Goal: Use online tool/utility: Utilize a website feature to perform a specific function

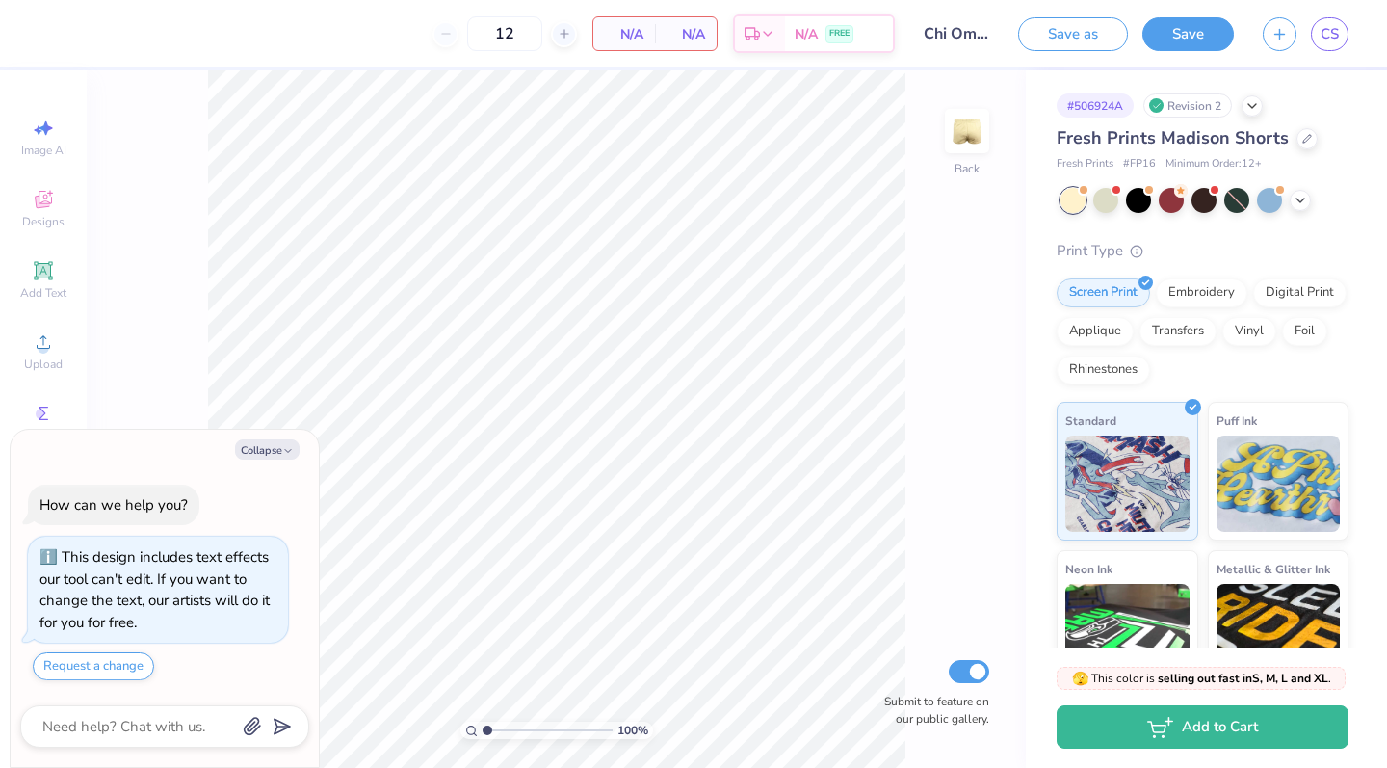
scroll to position [37, 0]
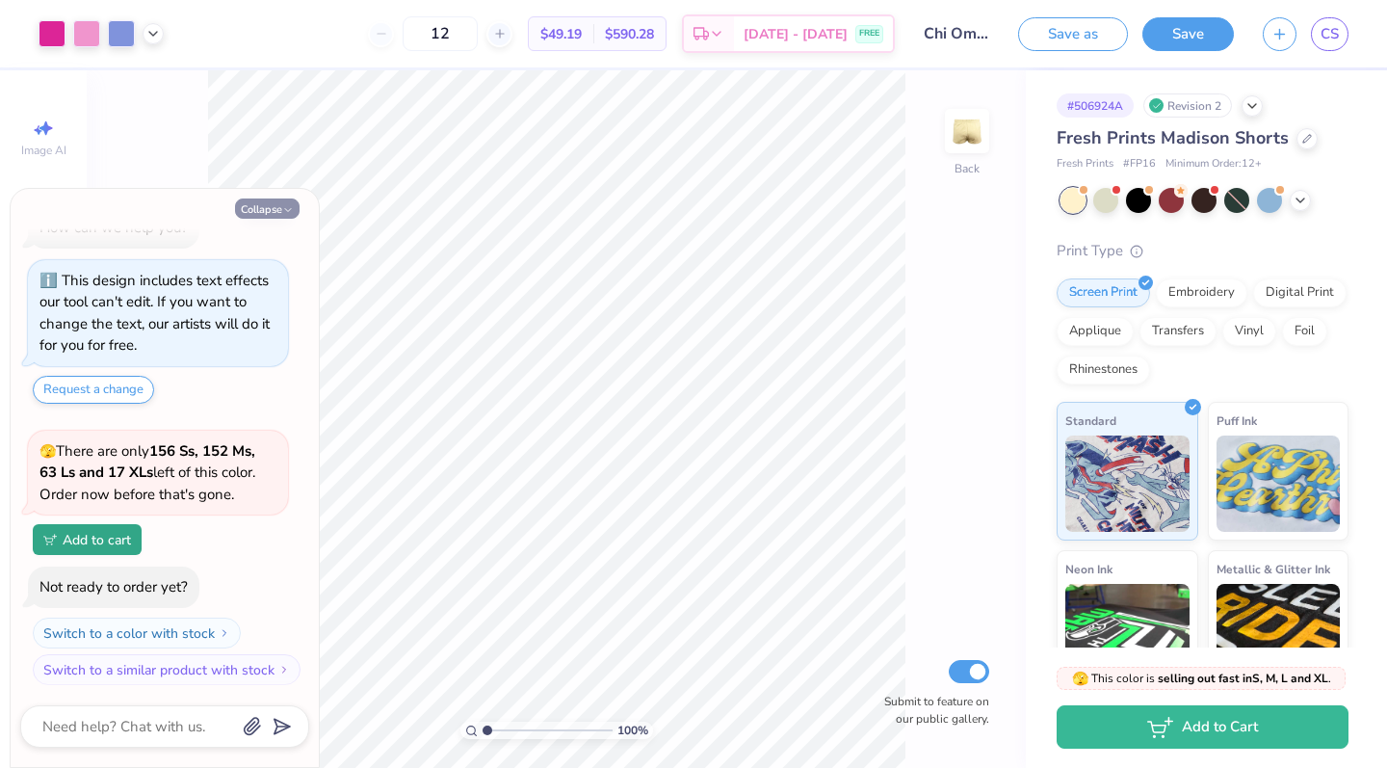
click at [276, 204] on button "Collapse" at bounding box center [267, 208] width 65 height 20
type textarea "x"
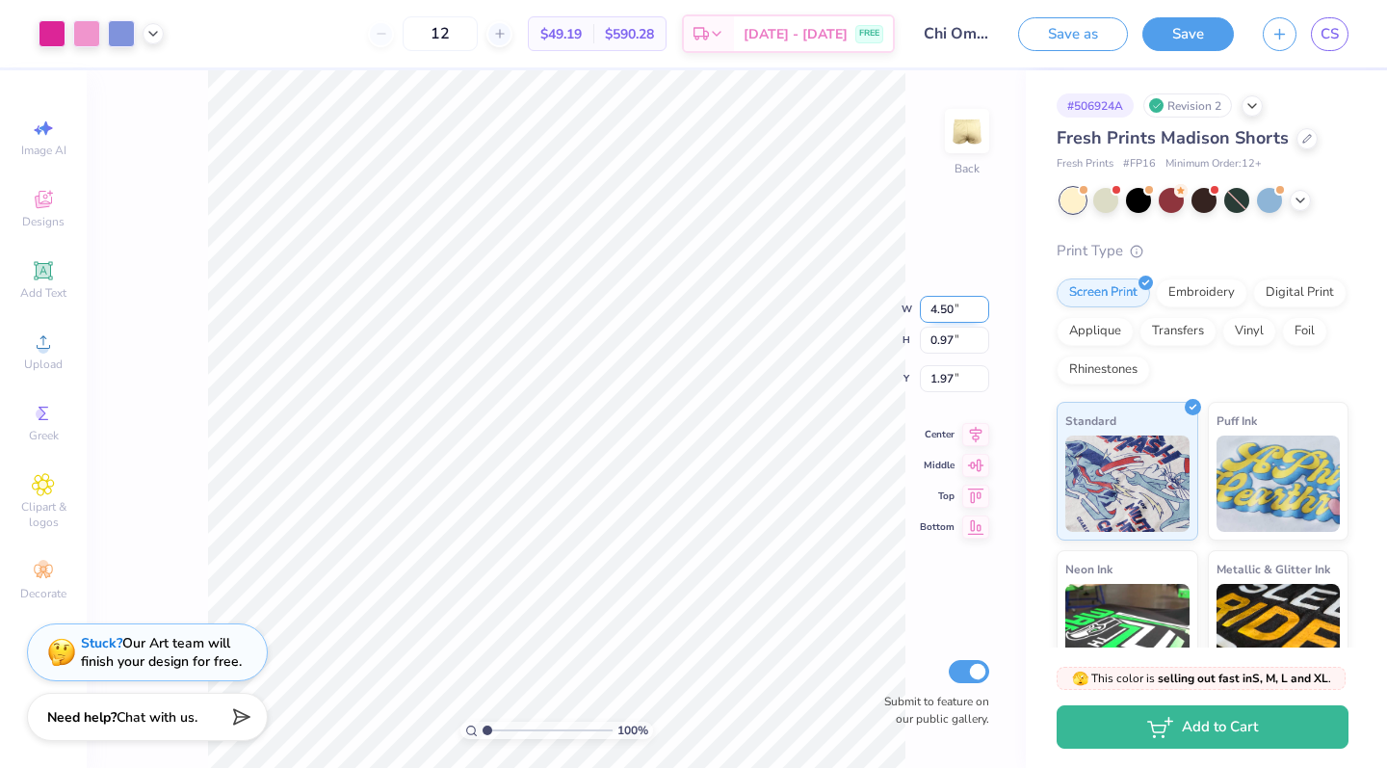
click at [962, 307] on input "4.50" at bounding box center [954, 309] width 69 height 27
type input "4"
type input "7.00"
type input "1.51"
type input "1.70"
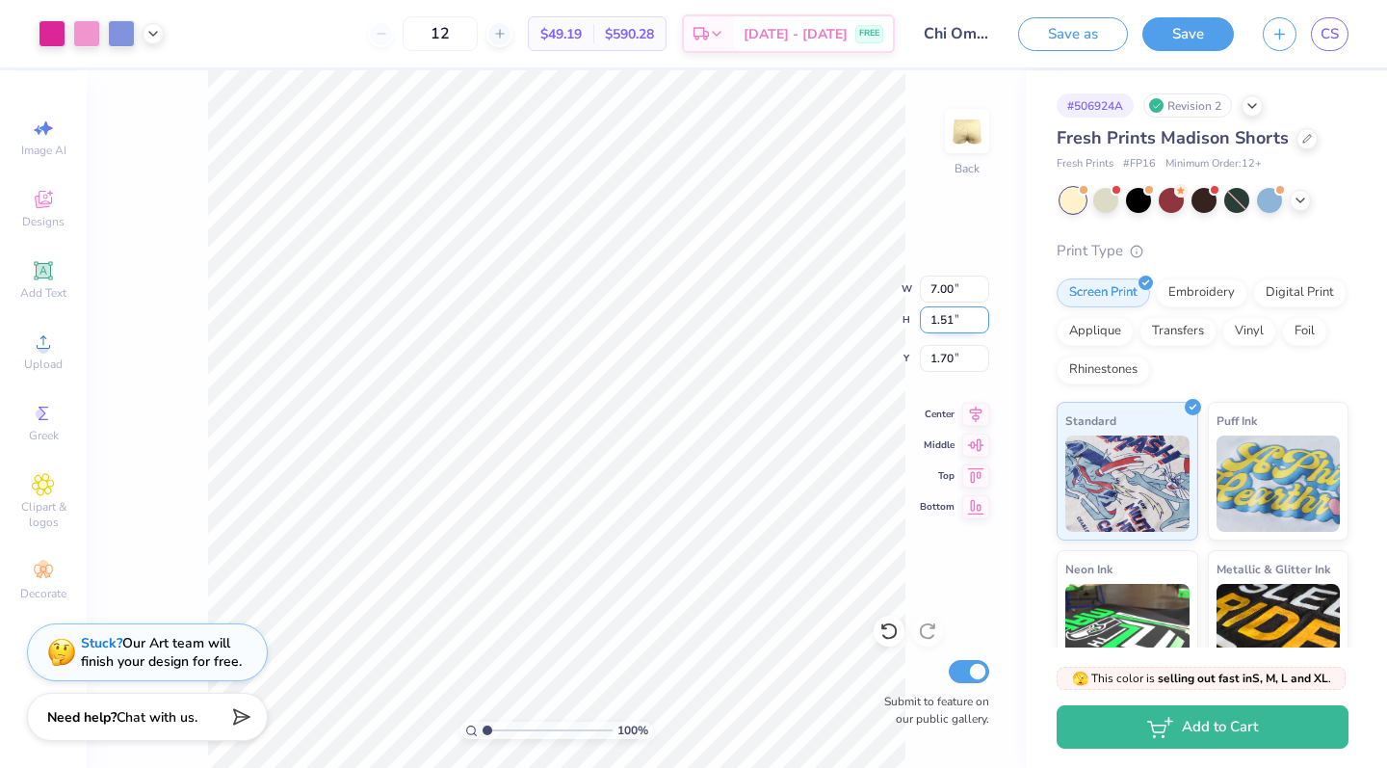
click at [968, 318] on input "1.51" at bounding box center [954, 319] width 69 height 27
type input "1.55"
type input "7.19"
click at [938, 358] on input "1.68" at bounding box center [954, 358] width 69 height 27
type input "2.68"
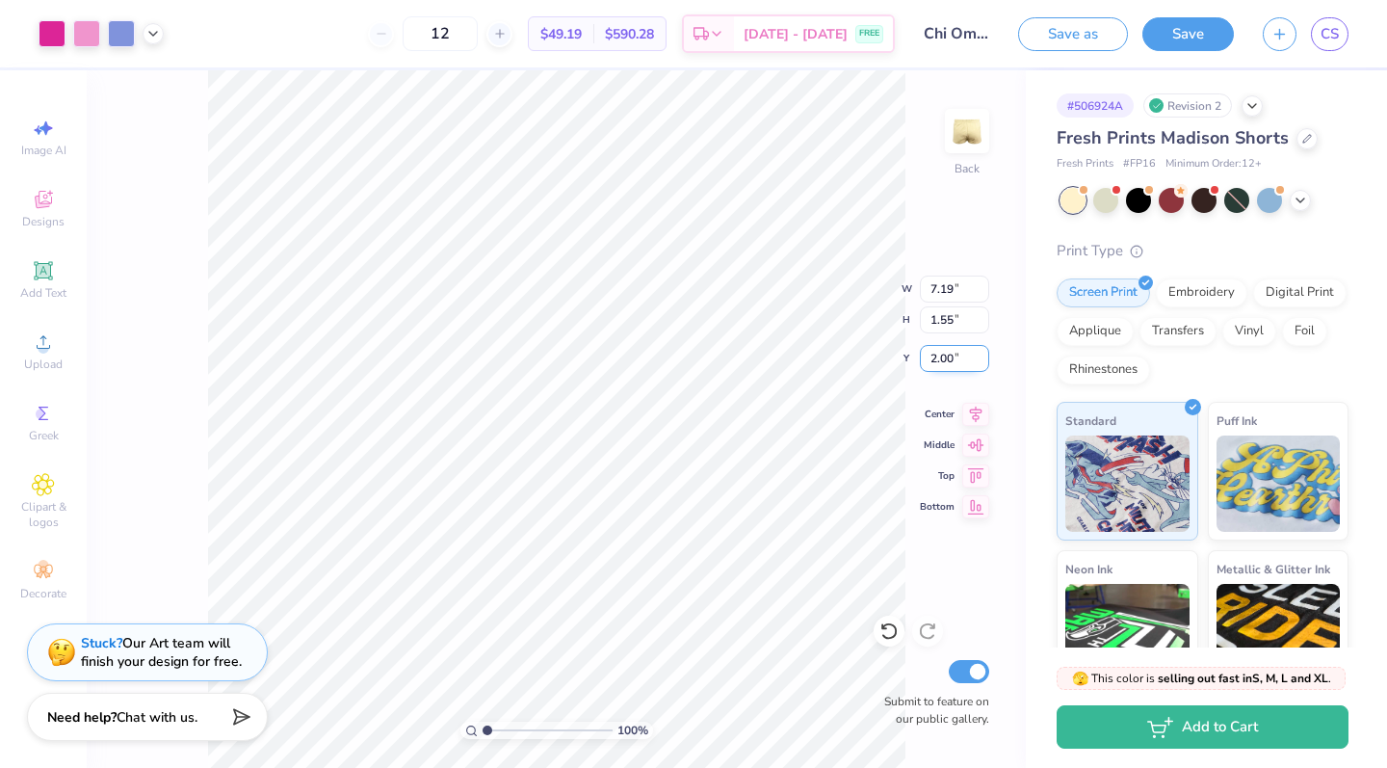
type input "2.00"
click at [951, 291] on input "7.19" at bounding box center [954, 288] width 69 height 27
type input "7.00"
type input "1.51"
type input "2.02"
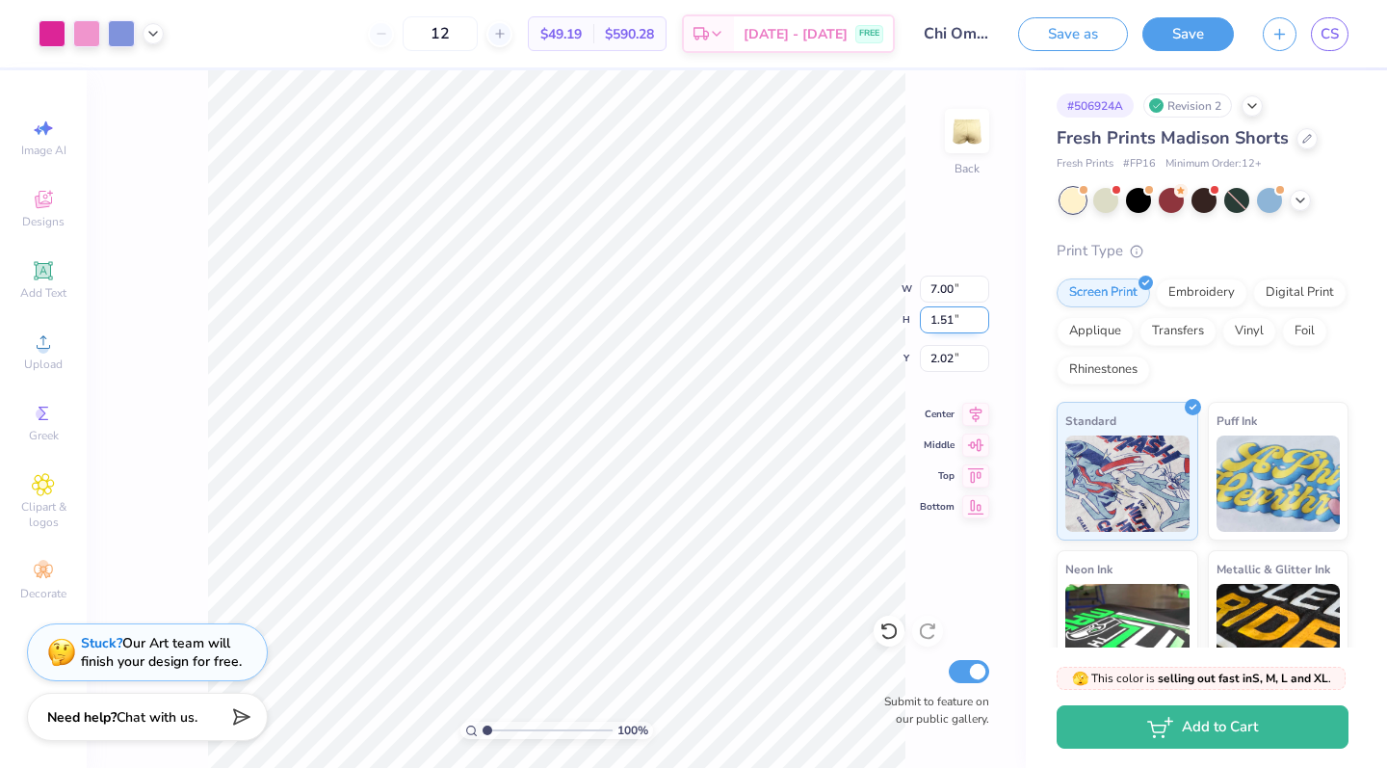
click at [952, 322] on input "1.51" at bounding box center [954, 319] width 69 height 27
type input "1.55"
type input "7.19"
type input "2.00"
type input "4.28"
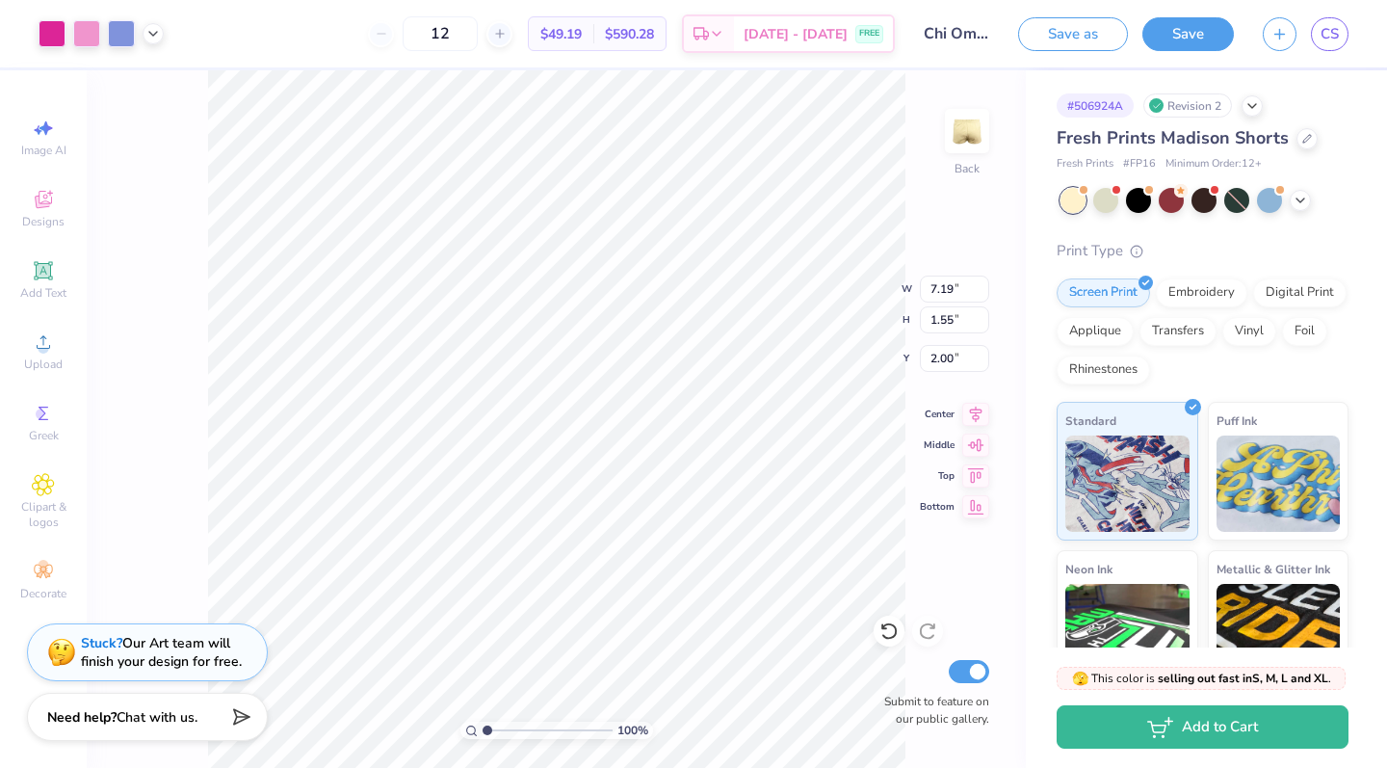
type input "0.92"
type input "2.43"
click at [41, 274] on icon at bounding box center [43, 270] width 14 height 14
type input "3.26"
type input "0.94"
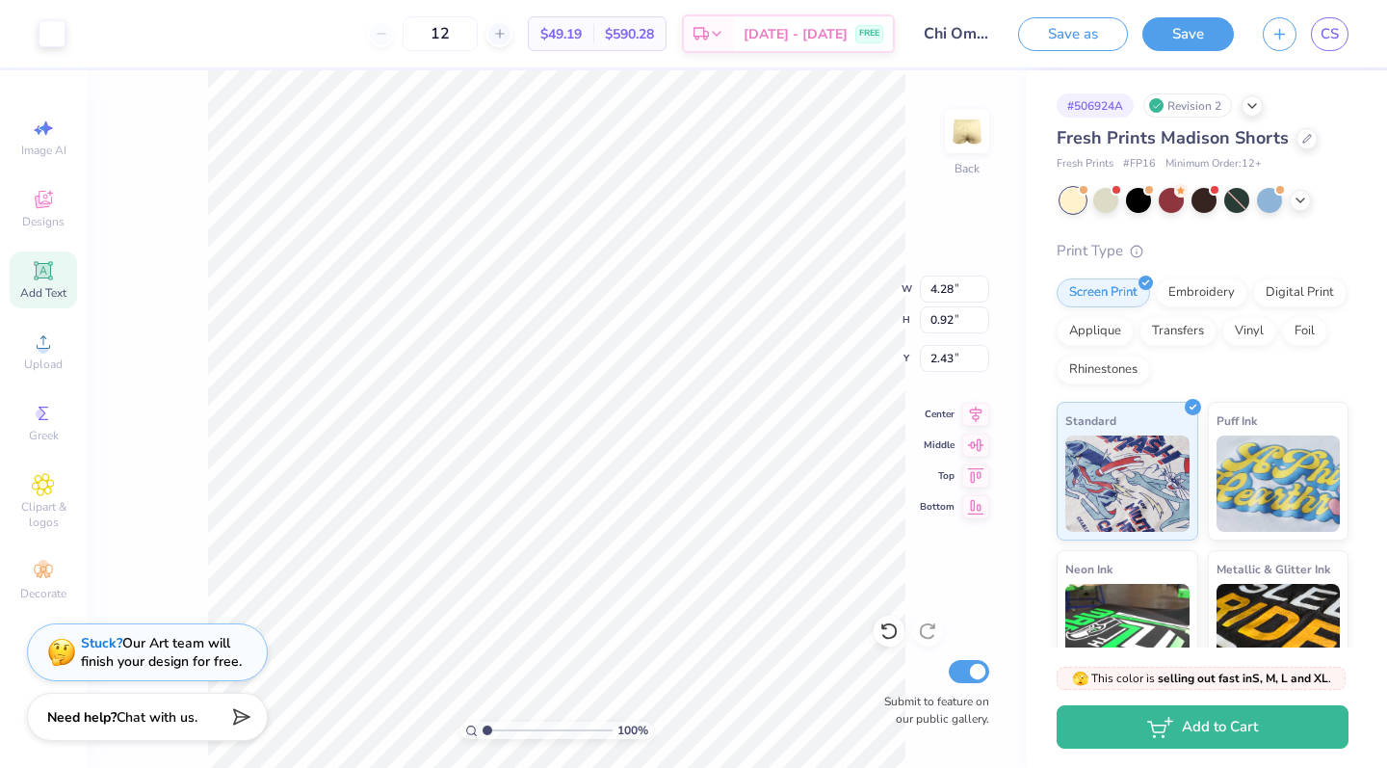
type input "5.03"
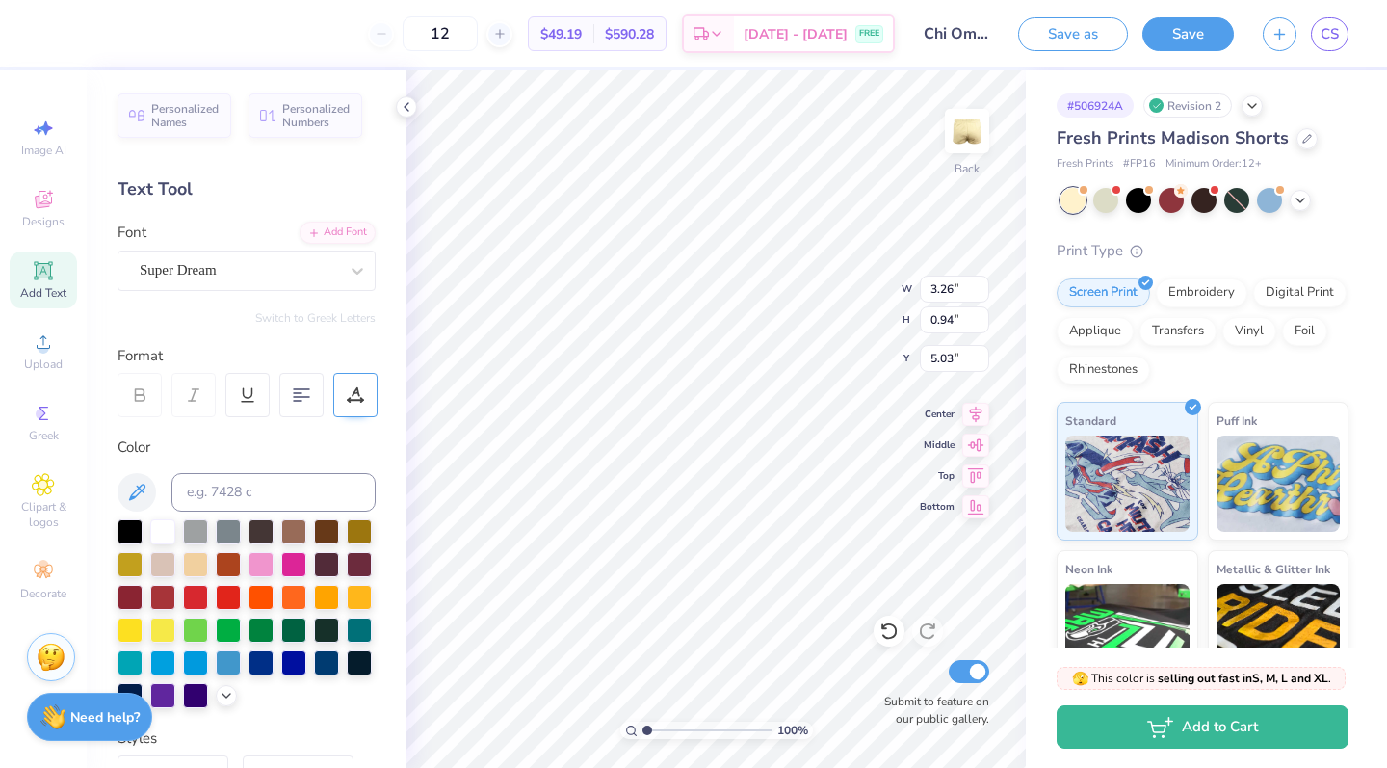
type textarea "T"
type input "4.28"
type input "0.92"
type input "2.43"
click at [355, 402] on icon at bounding box center [355, 394] width 17 height 17
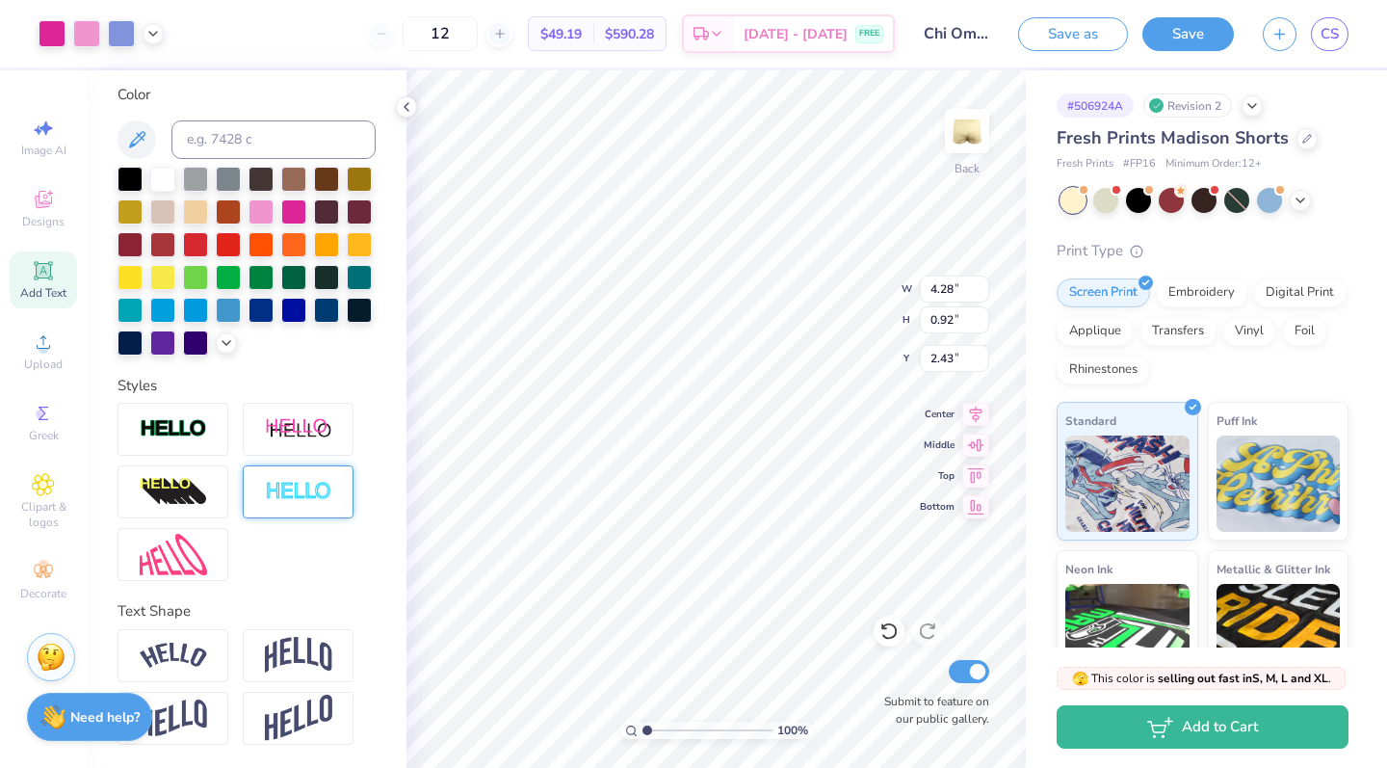
scroll to position [416, 0]
click at [177, 659] on img at bounding box center [173, 655] width 67 height 26
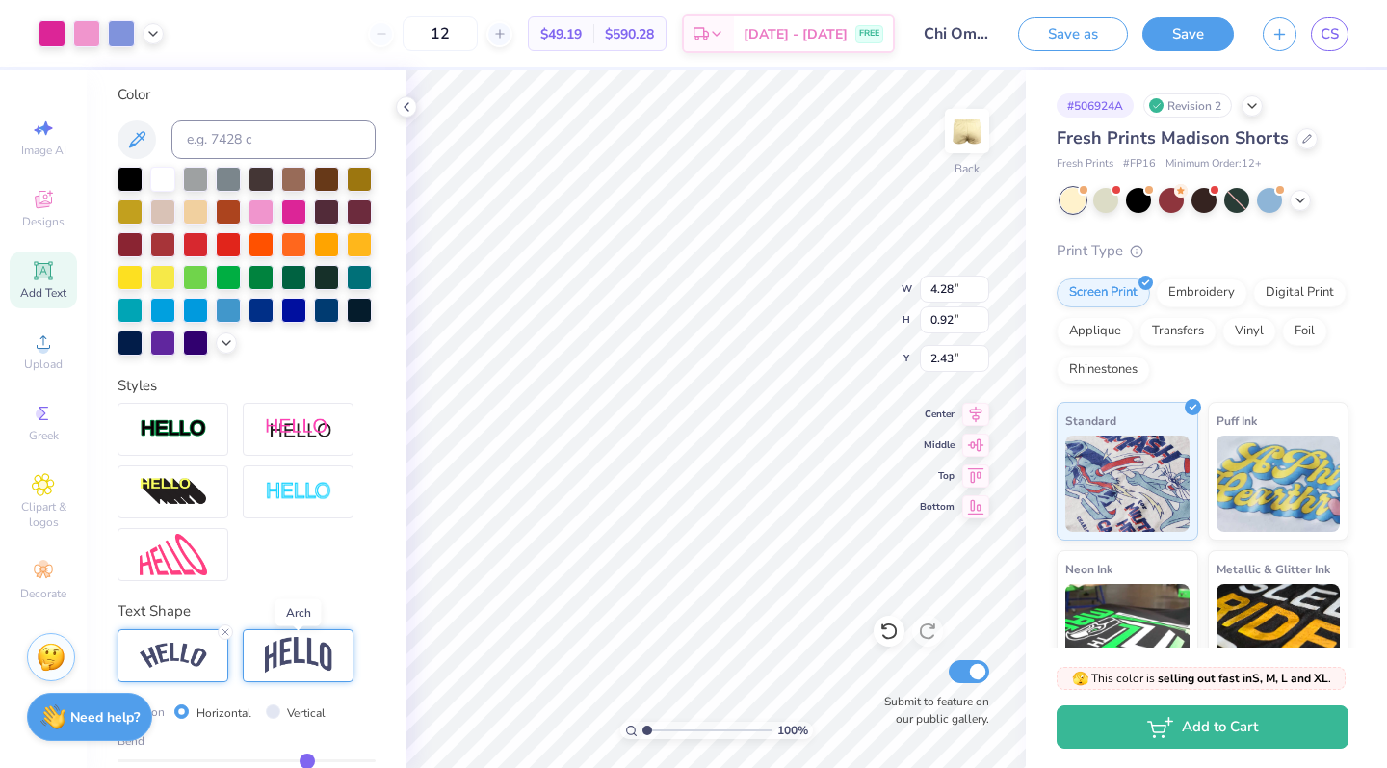
click at [298, 661] on img at bounding box center [298, 655] width 67 height 37
click at [283, 656] on img at bounding box center [298, 655] width 67 height 37
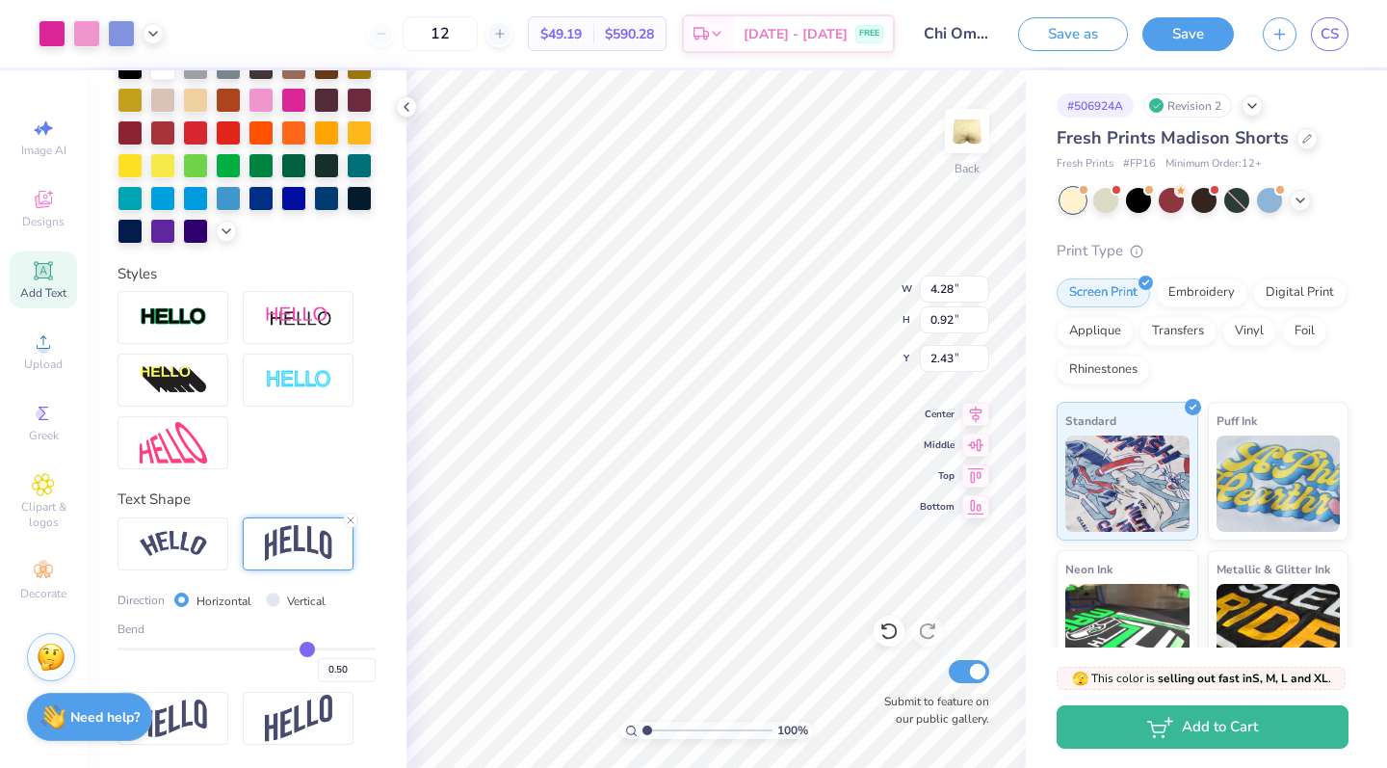
scroll to position [529, 0]
type input "0.49"
type input "0.46"
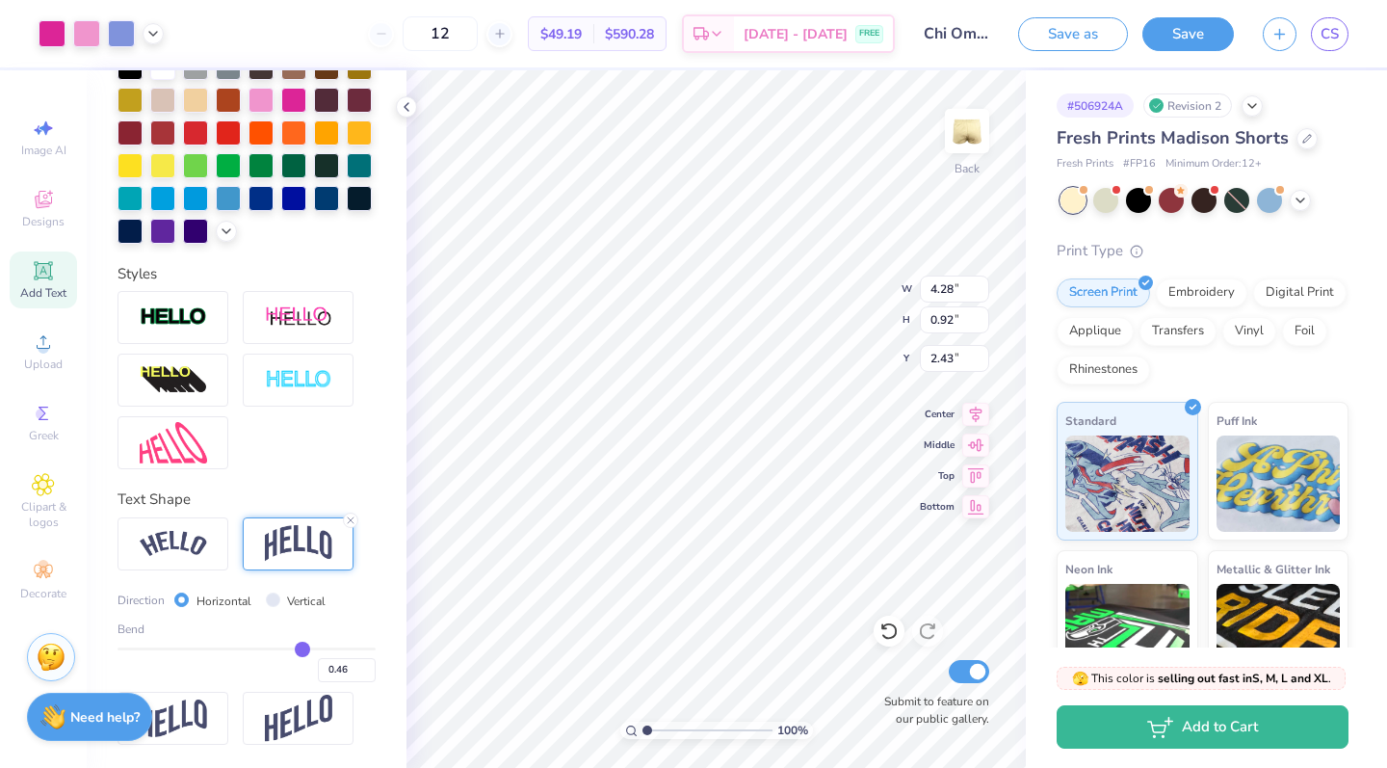
type input "0.4"
type input "0.40"
type input "0.32"
type input "0.21"
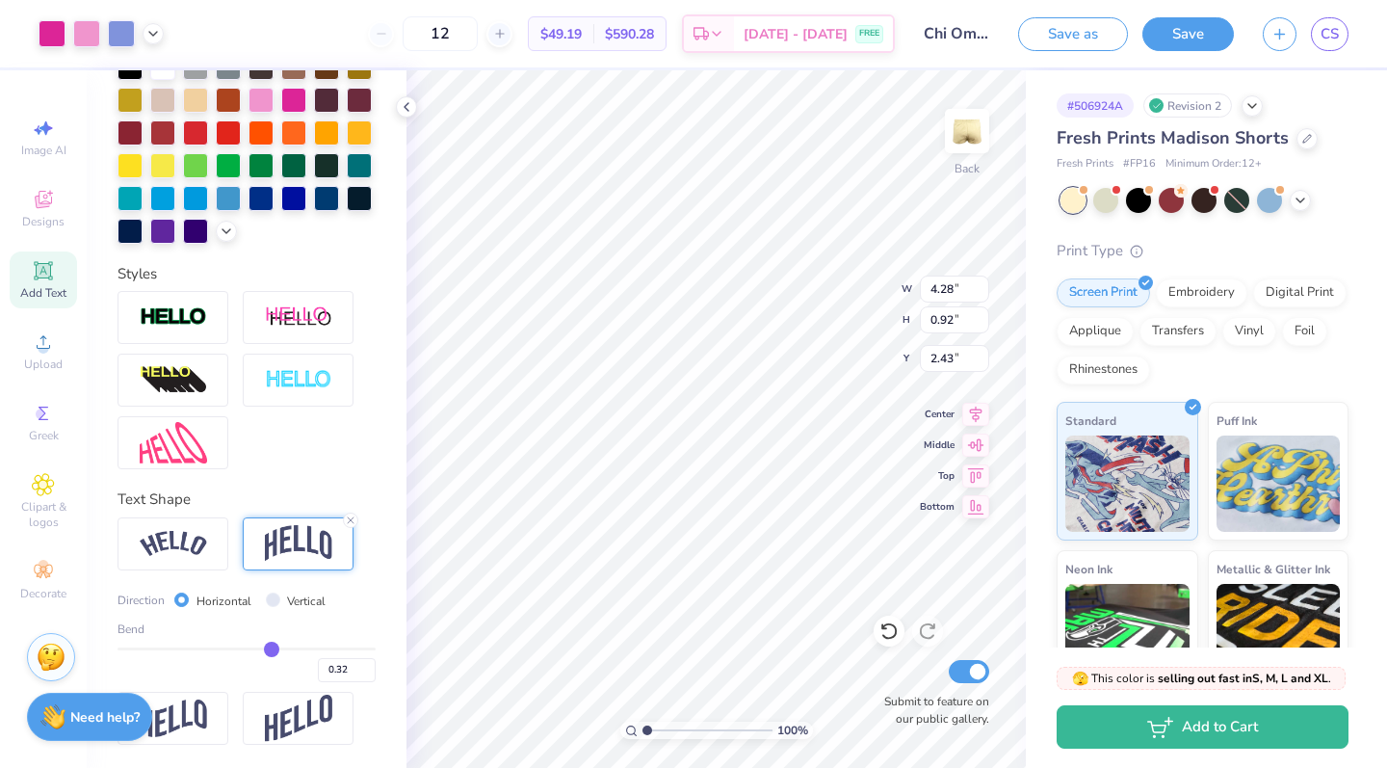
type input "0.21"
type input "0.09"
type input "-0.03"
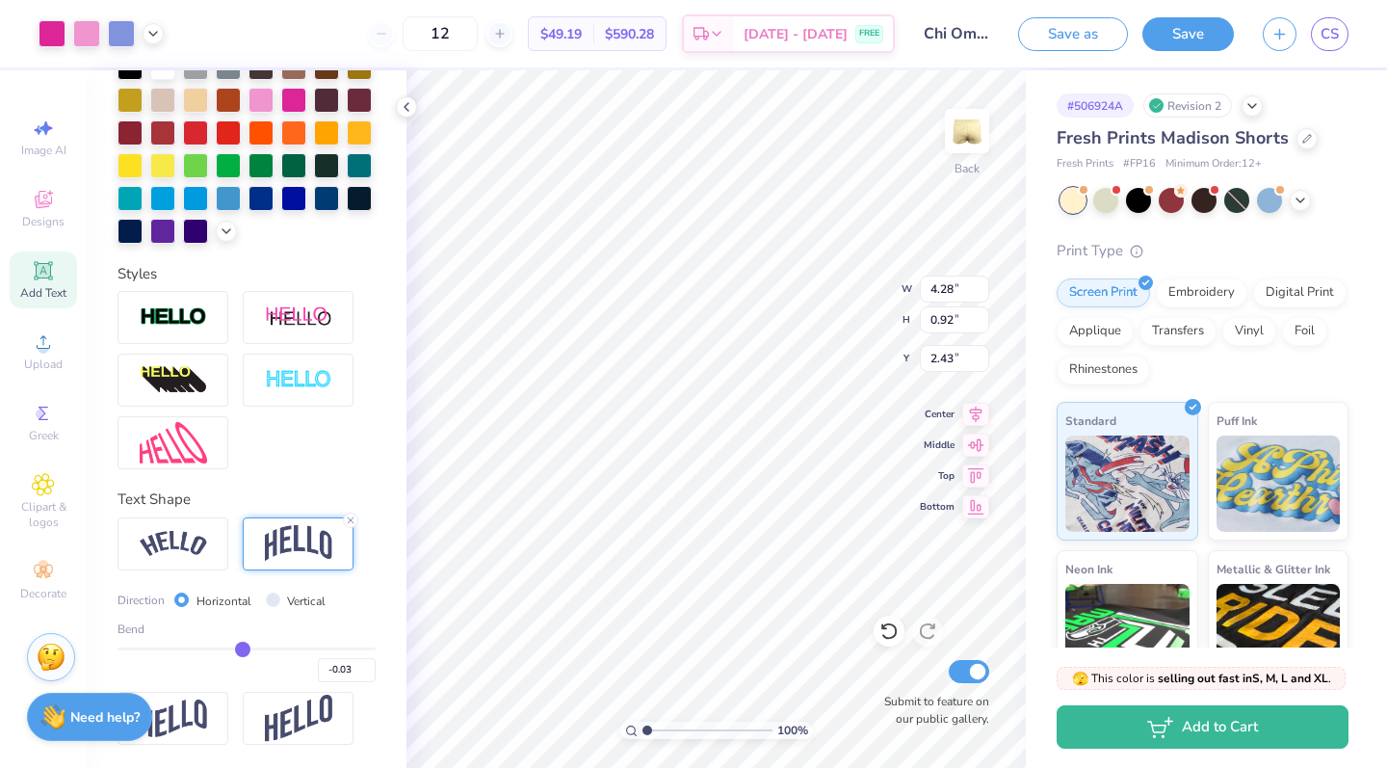
type input "-0.16"
type input "-0.28"
type input "-0.4"
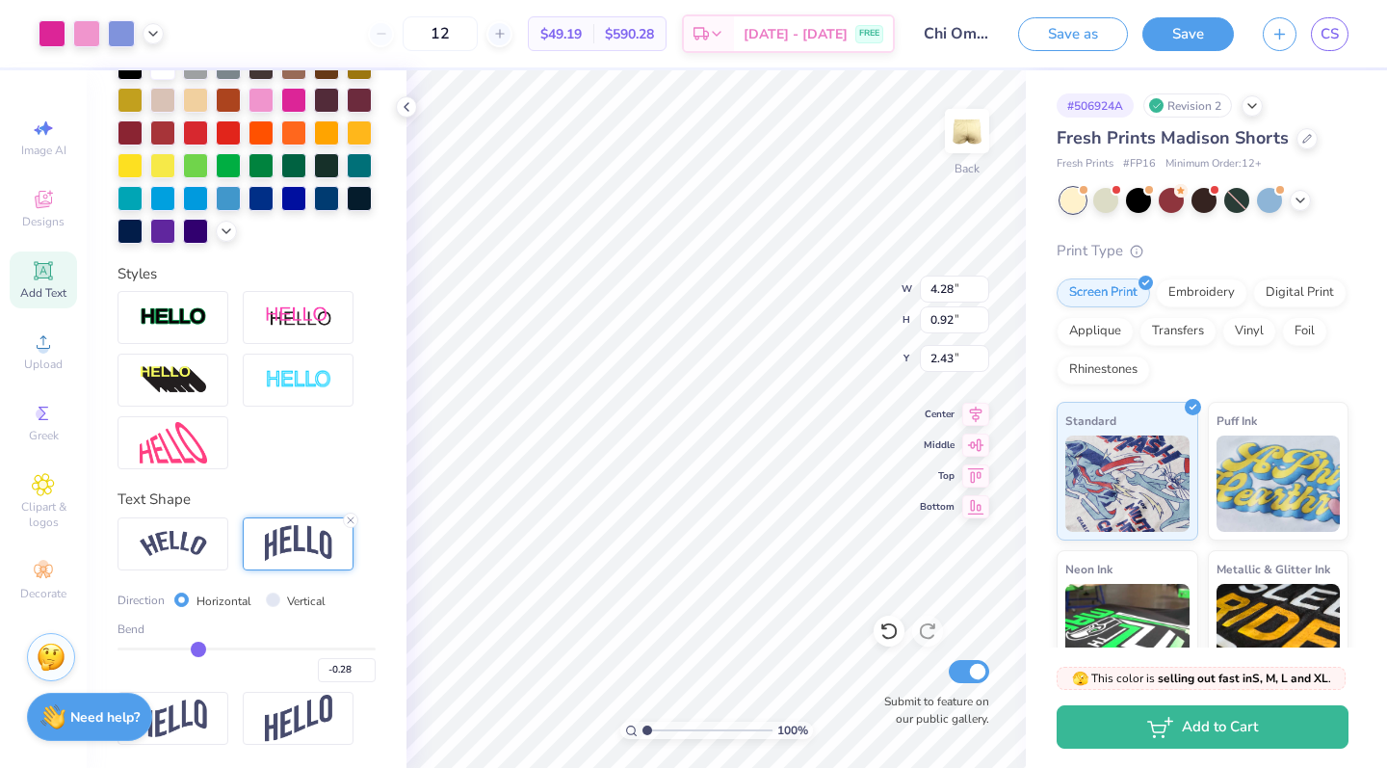
type input "-0.40"
type input "-0.51"
type input "-0.6"
type input "-0.60"
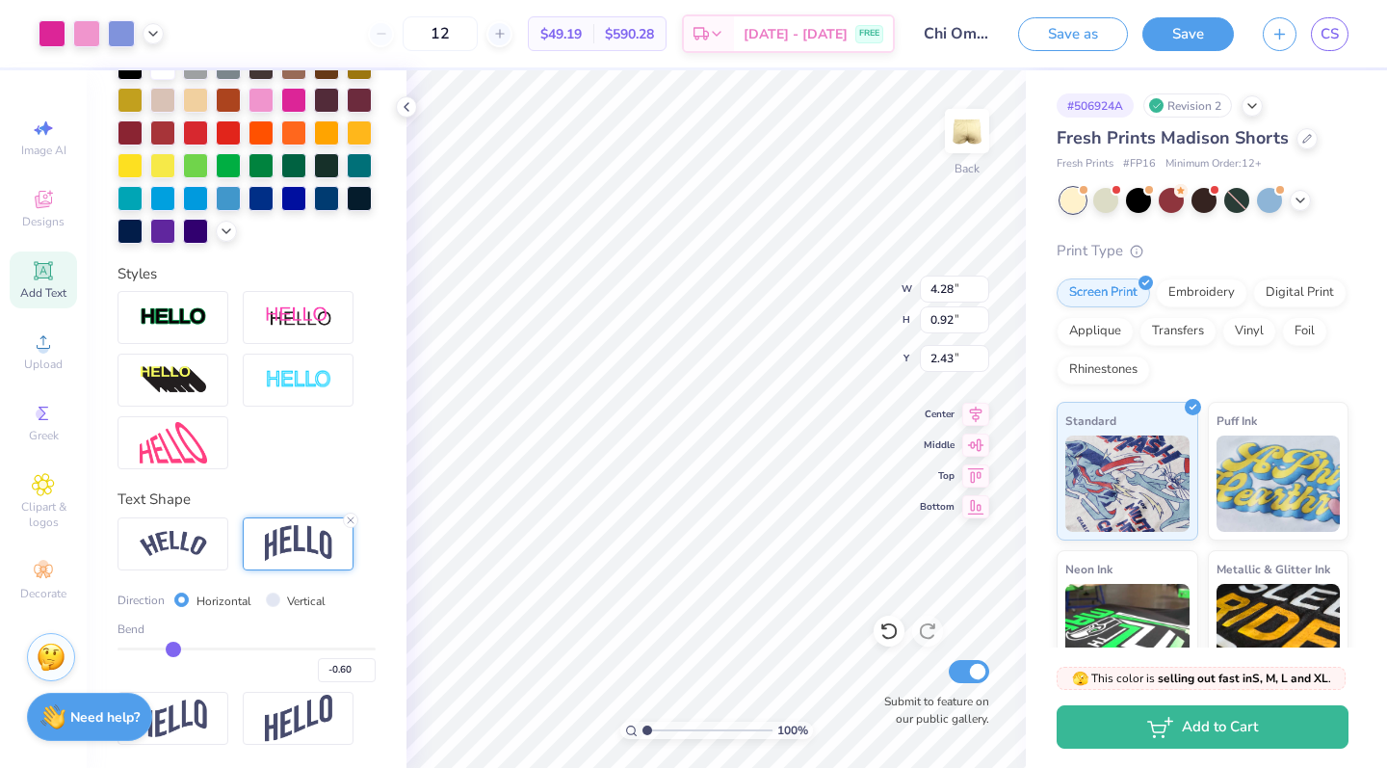
type input "-0.68"
type input "-0.75"
type input "-0.81"
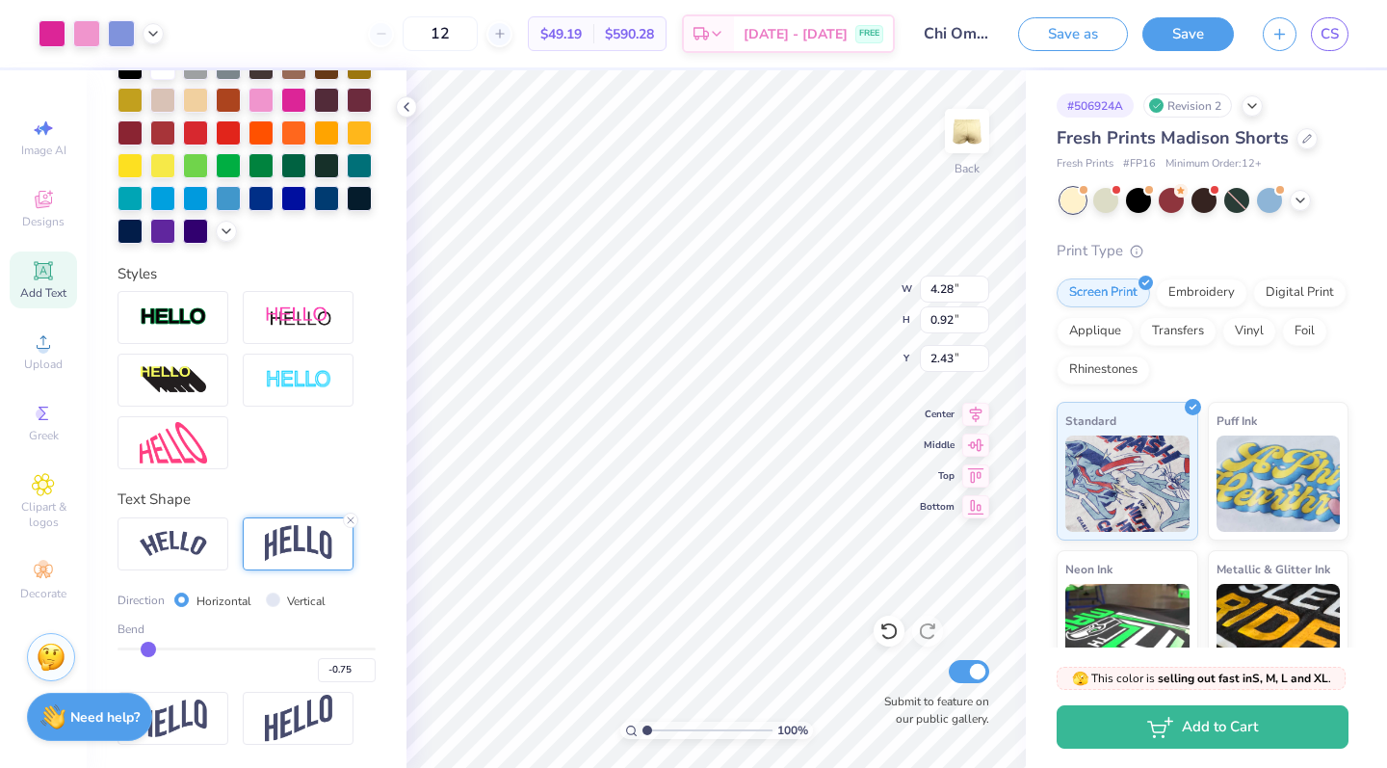
type input "-0.81"
type input "-0.85"
type input "-0.88"
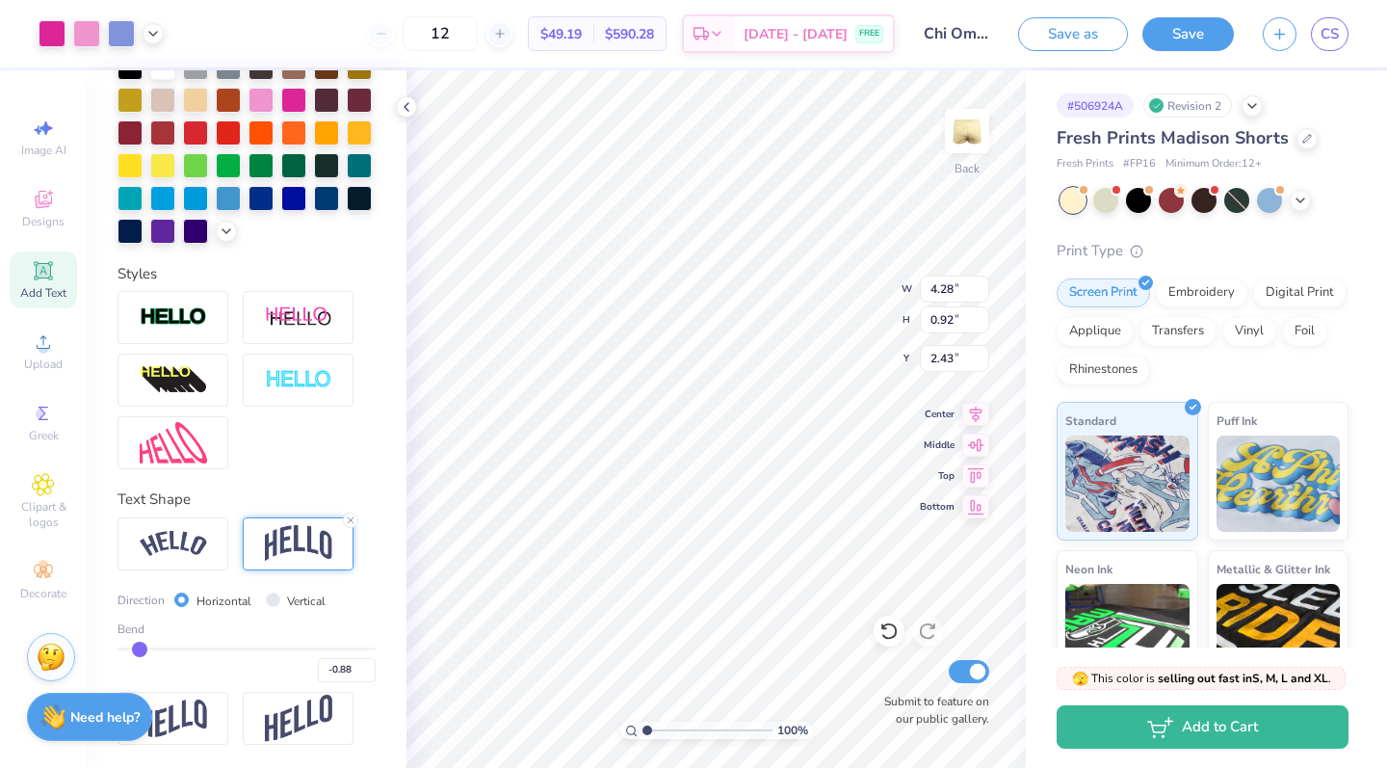
type input "-0.9"
type input "-0.90"
type input "-0.91"
type input "-0.9"
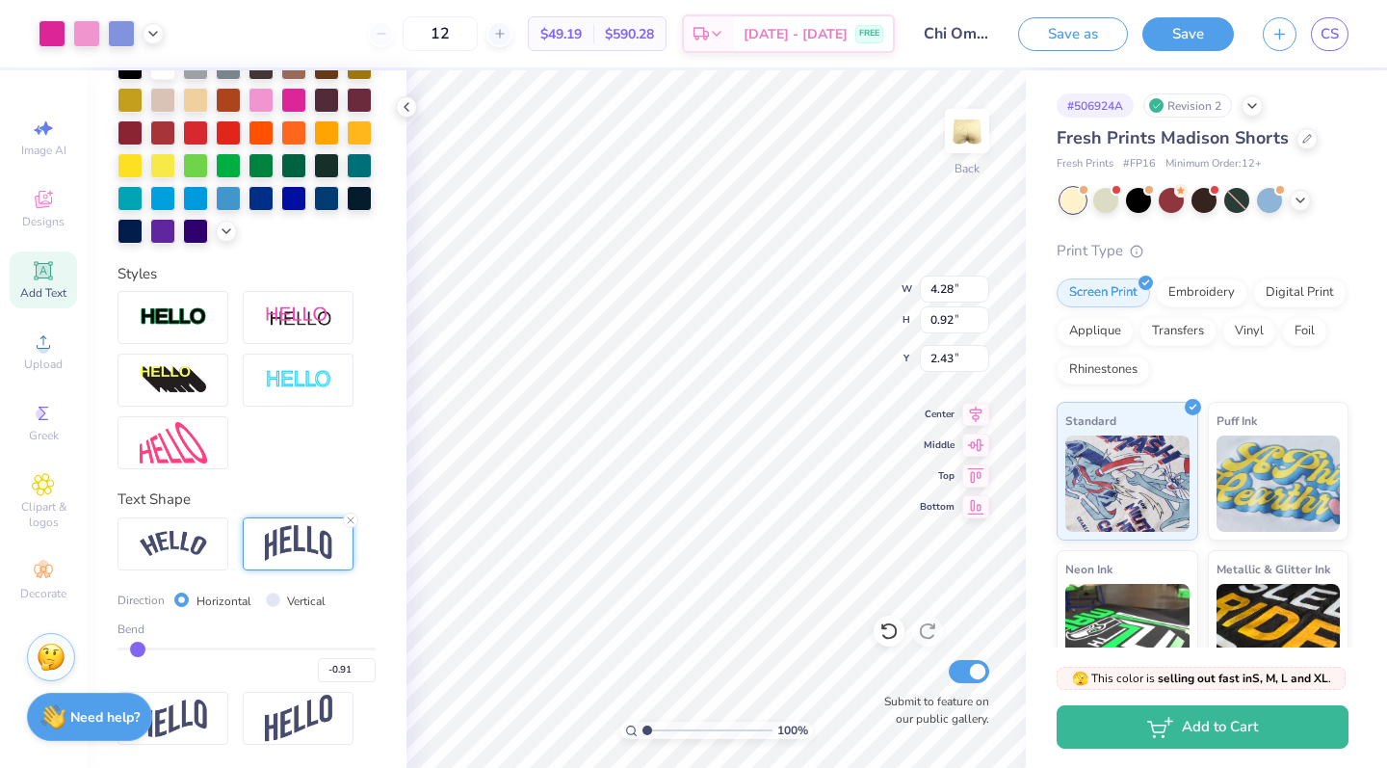
type input "-0.90"
type input "-0.88"
type input "-0.82"
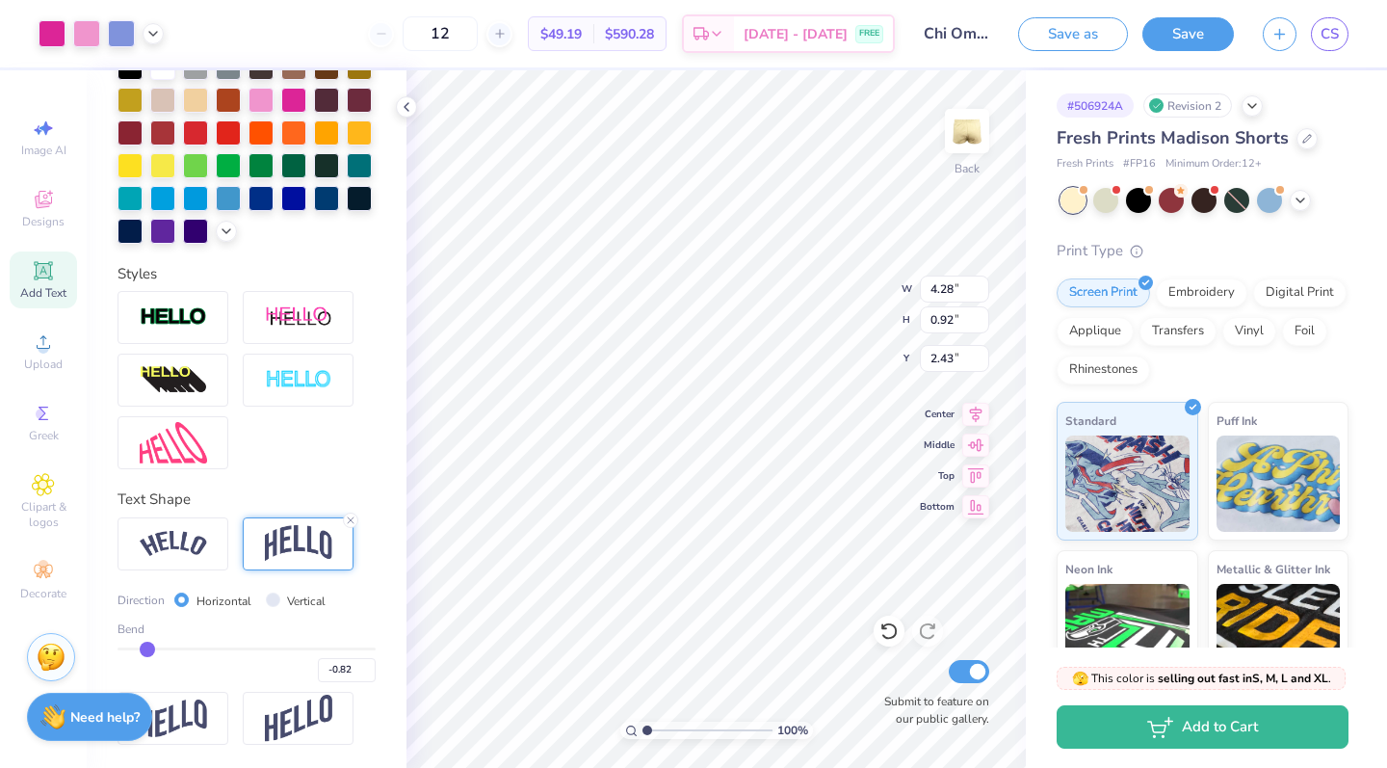
type input "-0.7"
type input "-0.70"
type input "-0.53"
type input "-0.29"
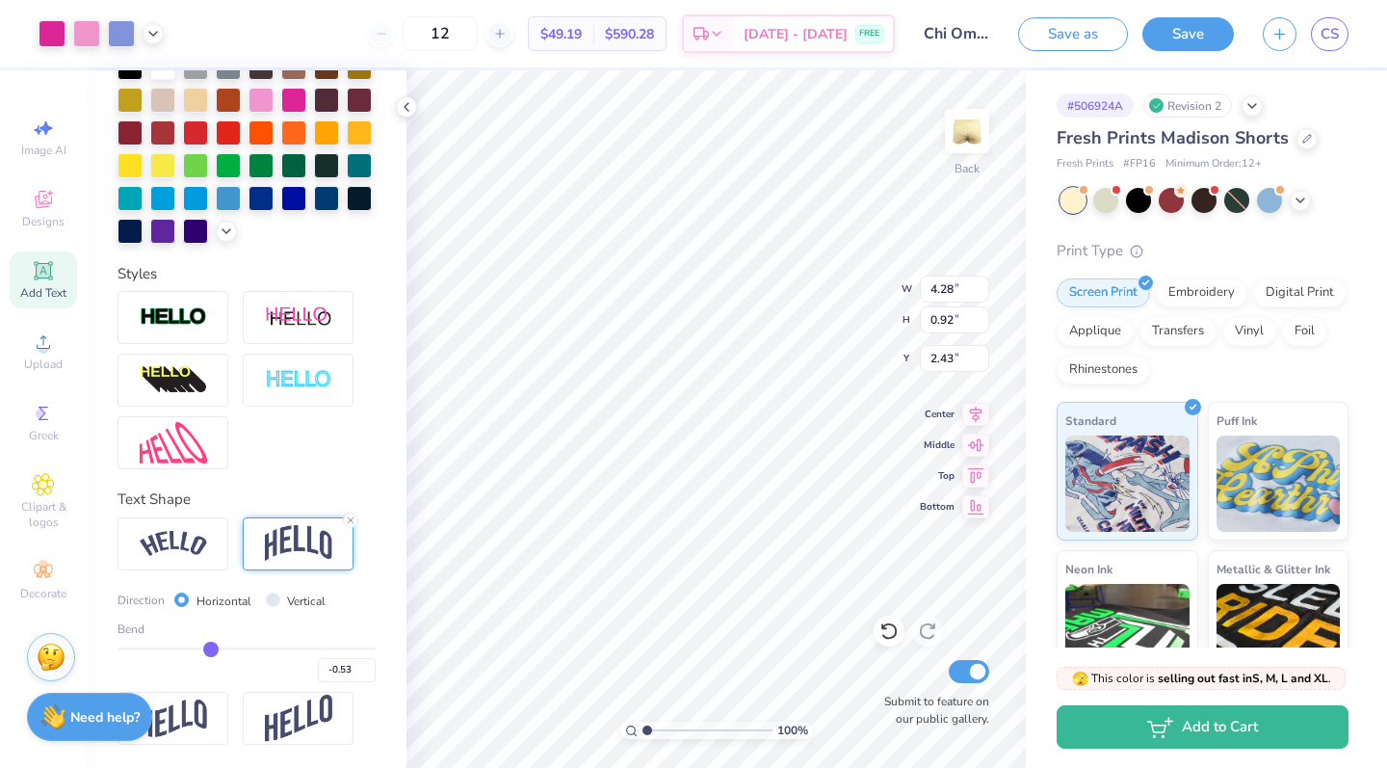
type input "-0.29"
type input "-0.03"
type input "0.24"
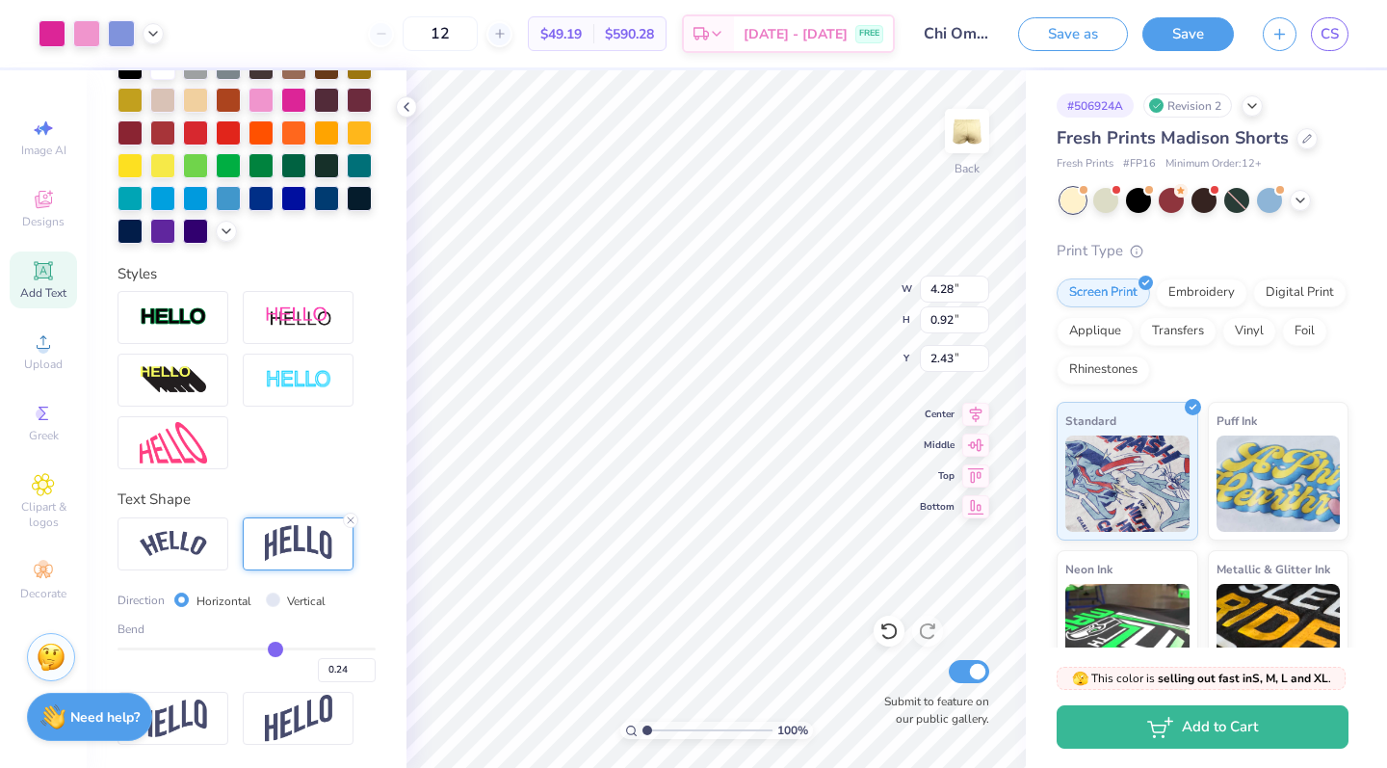
type input "0.52"
type input "0.75"
type input "0.98"
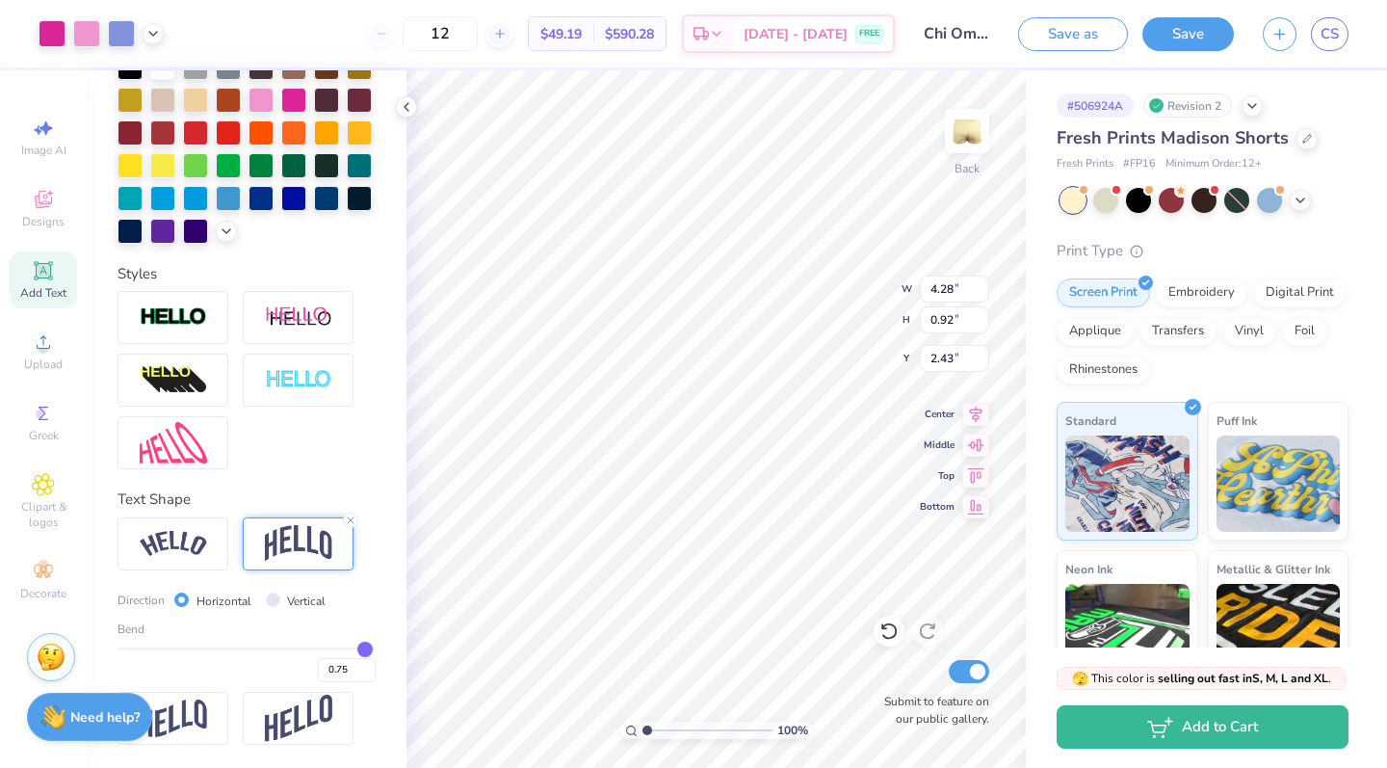
type input "0.98"
type input "1"
type input "1.00"
type input "0.83"
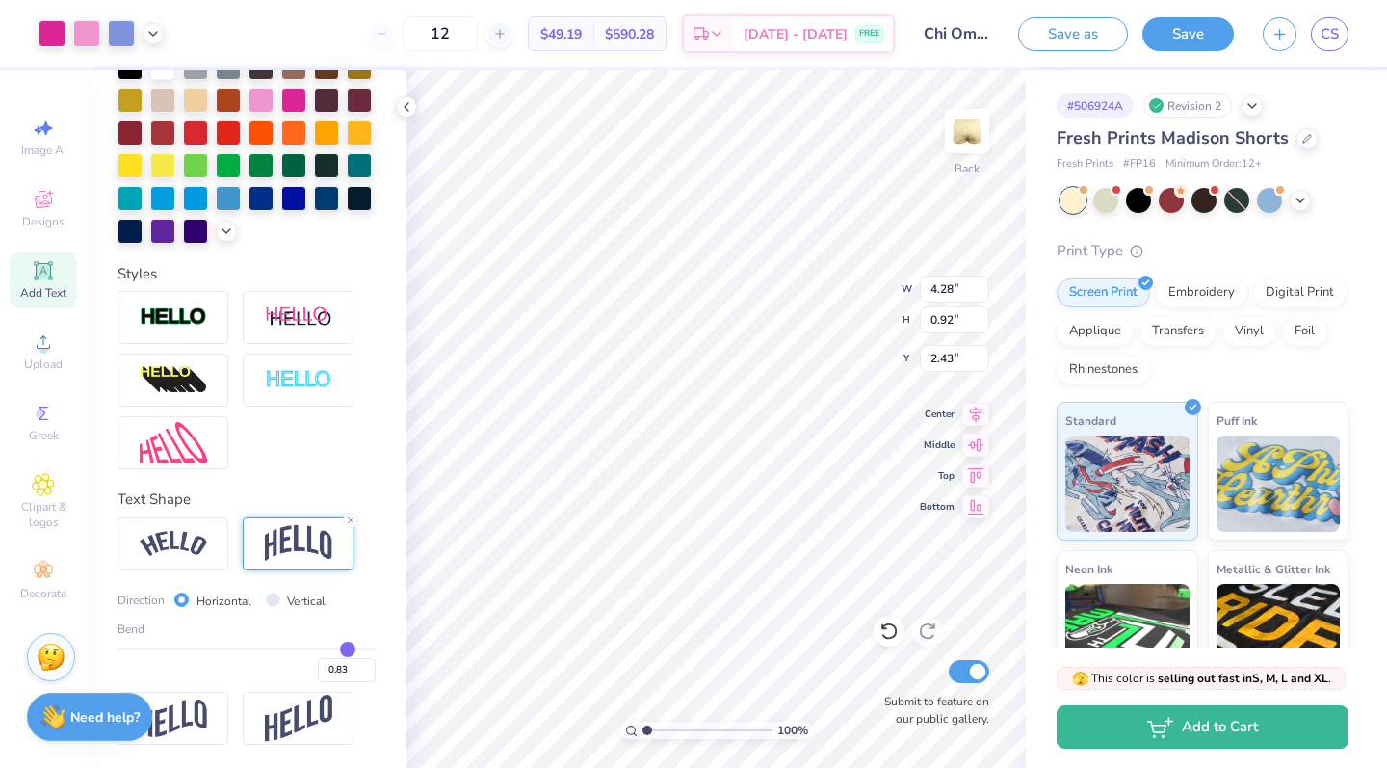
type input "0.67"
type input "0.52"
type input "0.38"
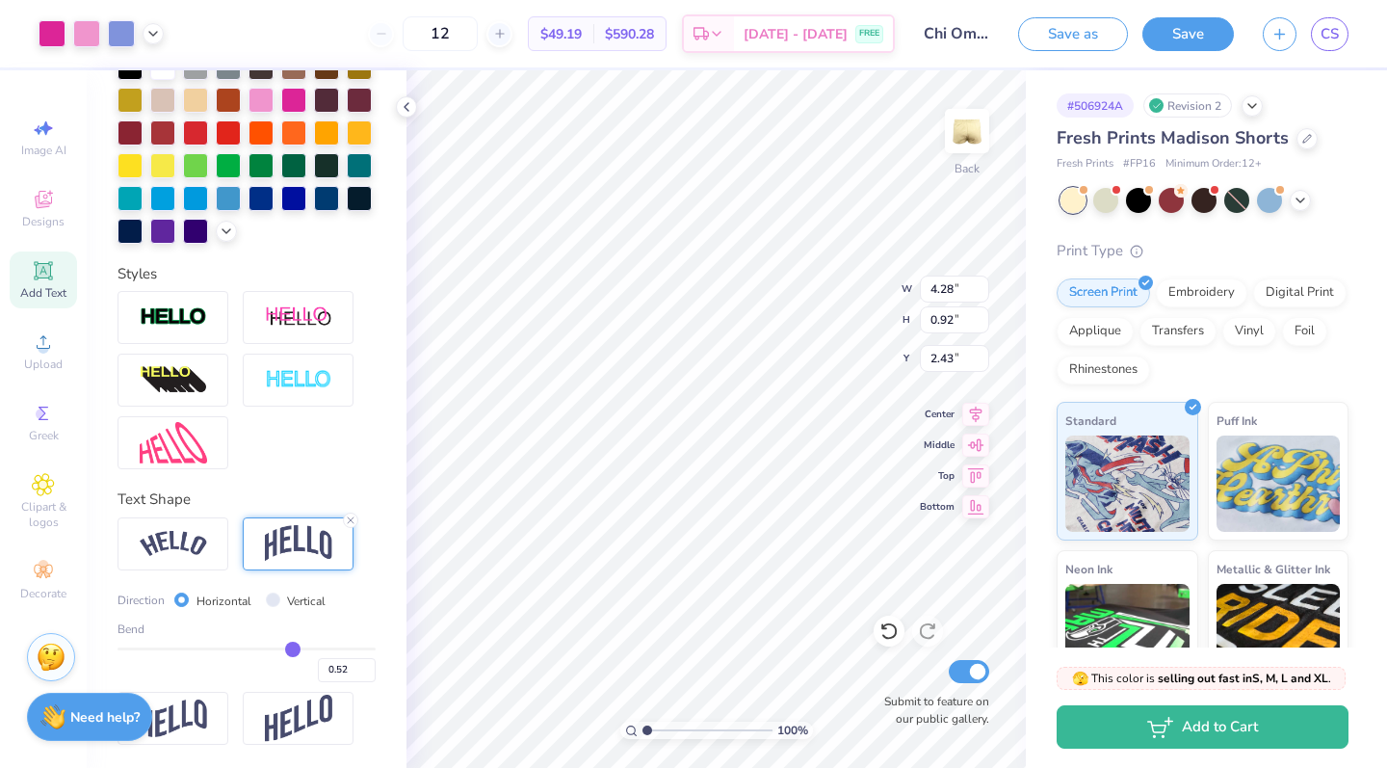
type input "0.38"
type input "0.27"
type input "0.17"
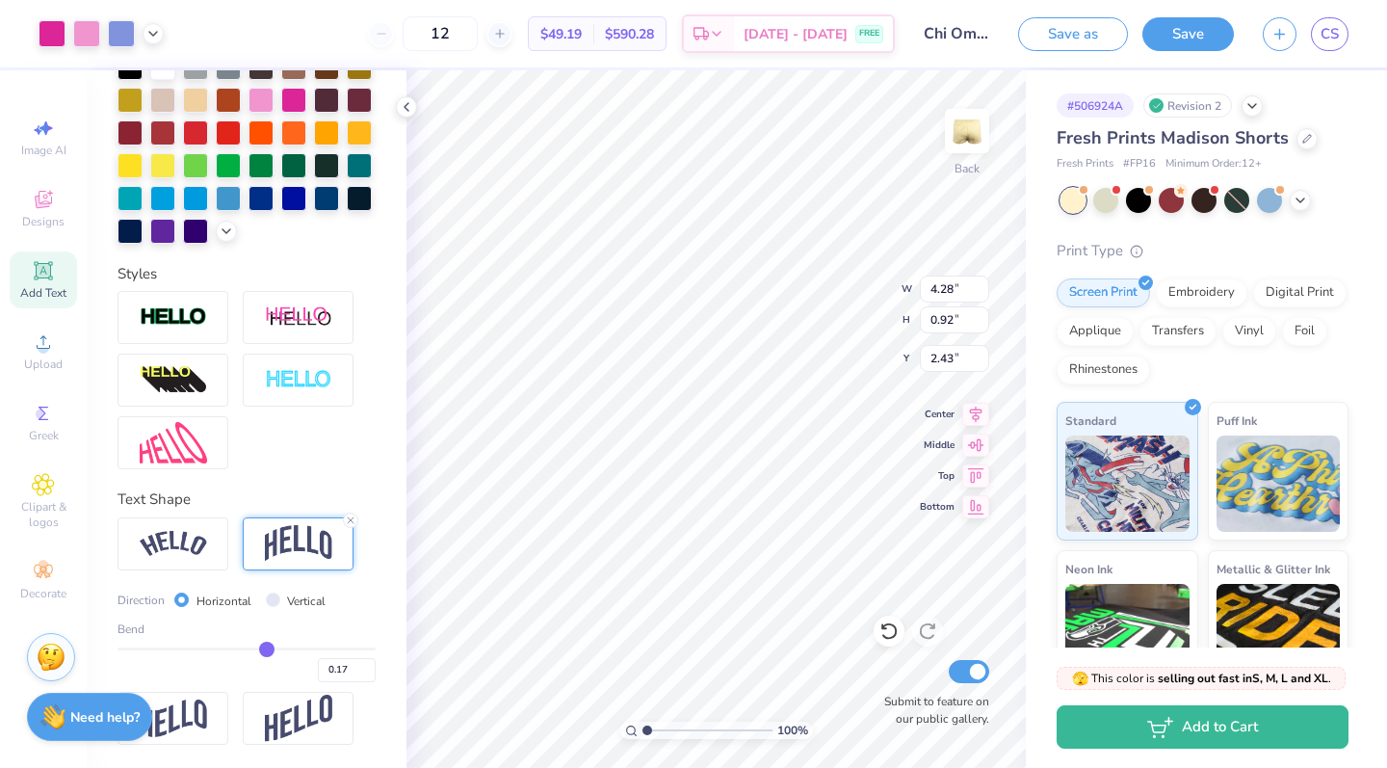
type input "0.1"
type input "0.10"
type input "0.04"
type input "-0.01"
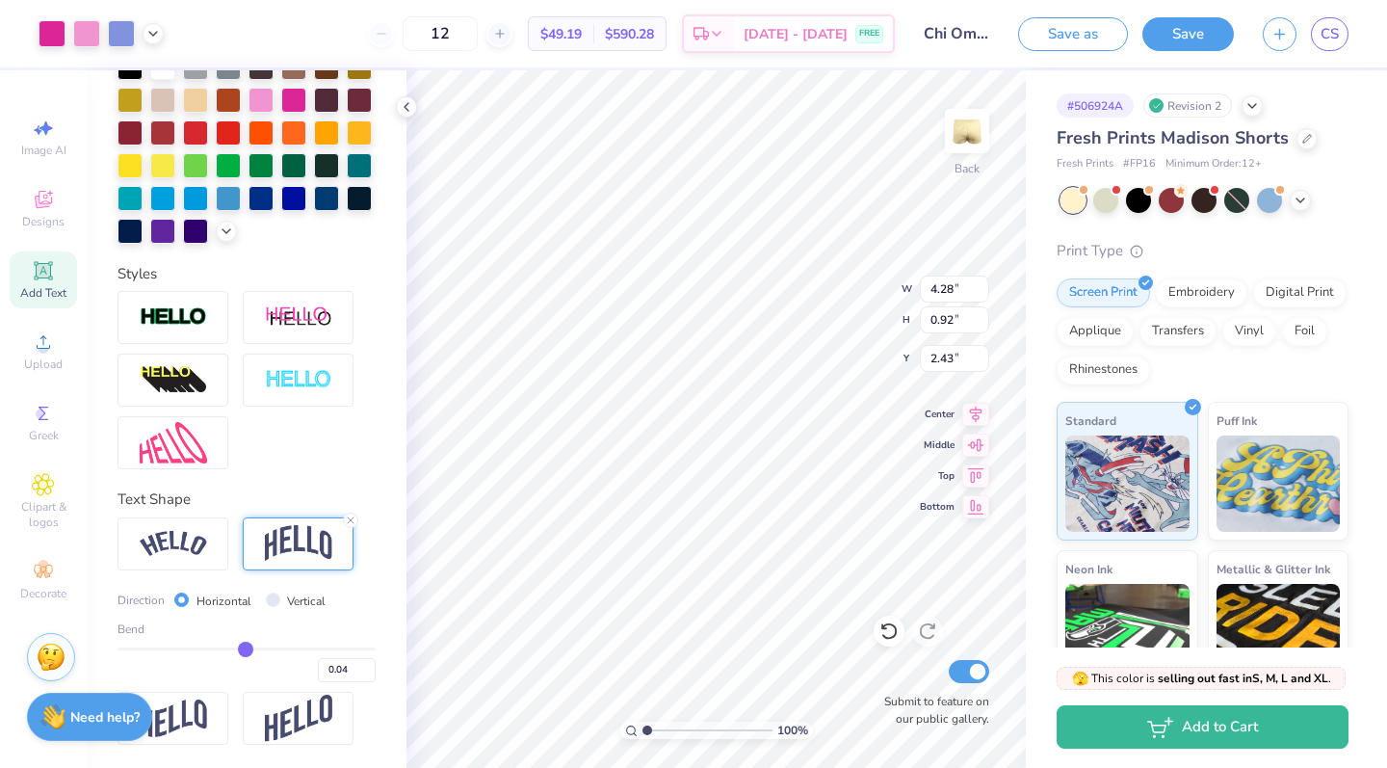
type input "-0.01"
type input "-0.05"
type input "-0.08"
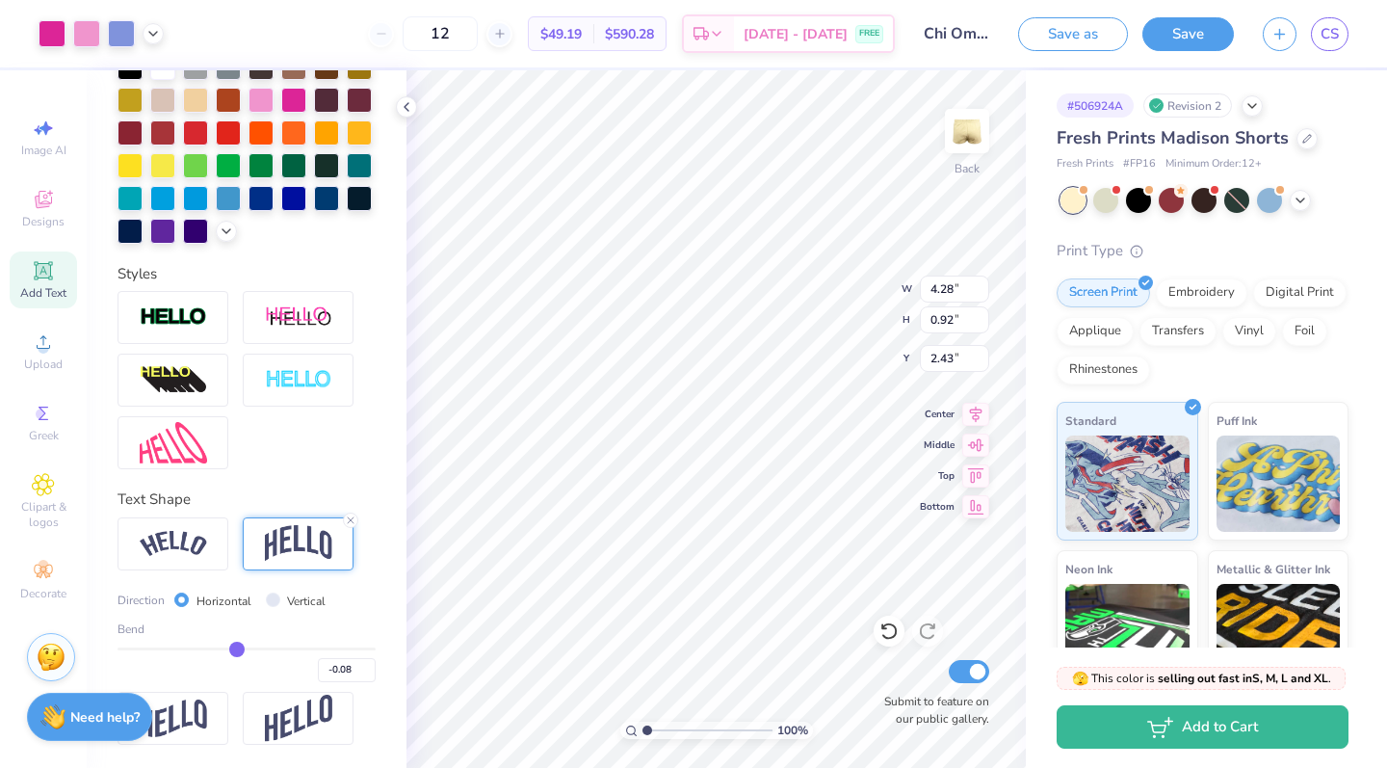
type input "-0.1"
type input "-0.10"
type input "-0.13"
type input "-0.14"
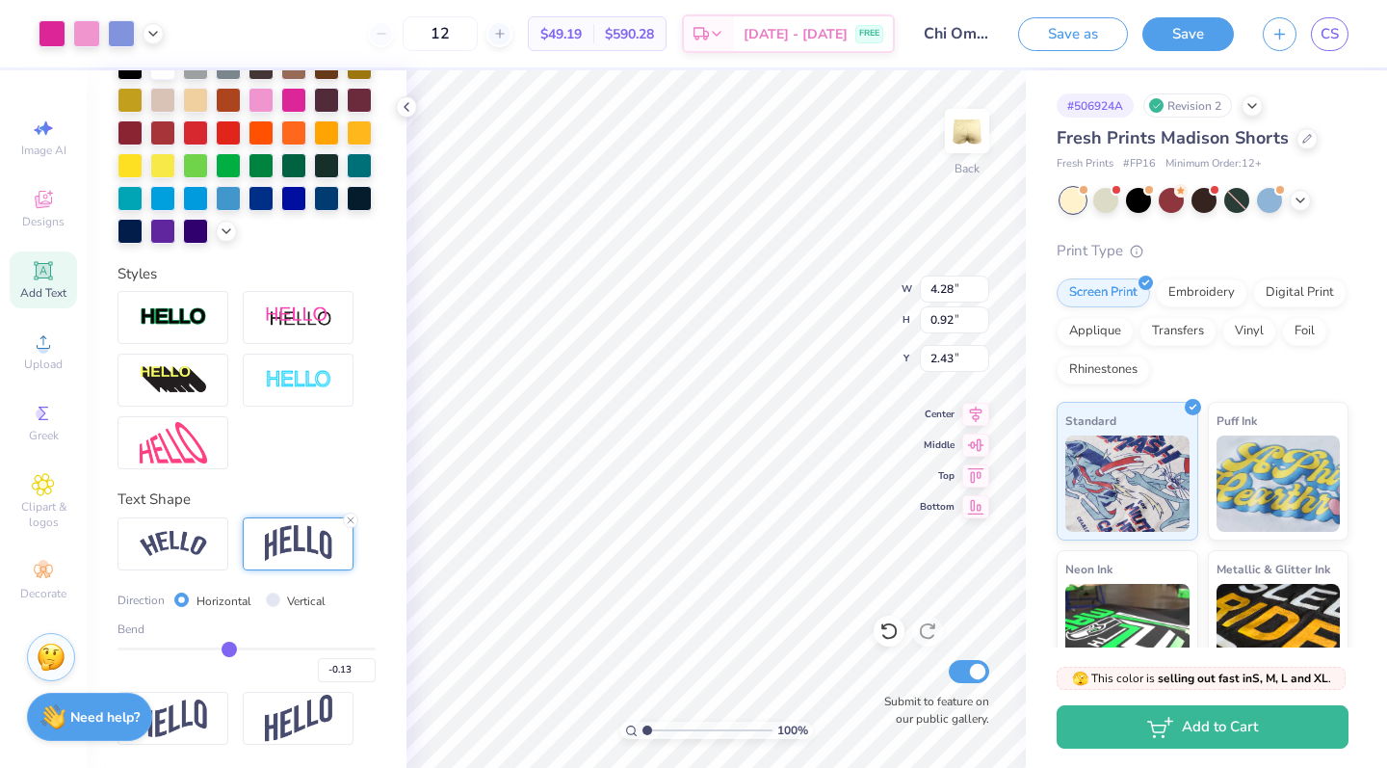
type input "-0.14"
type input "-0.16"
type input "-0.17"
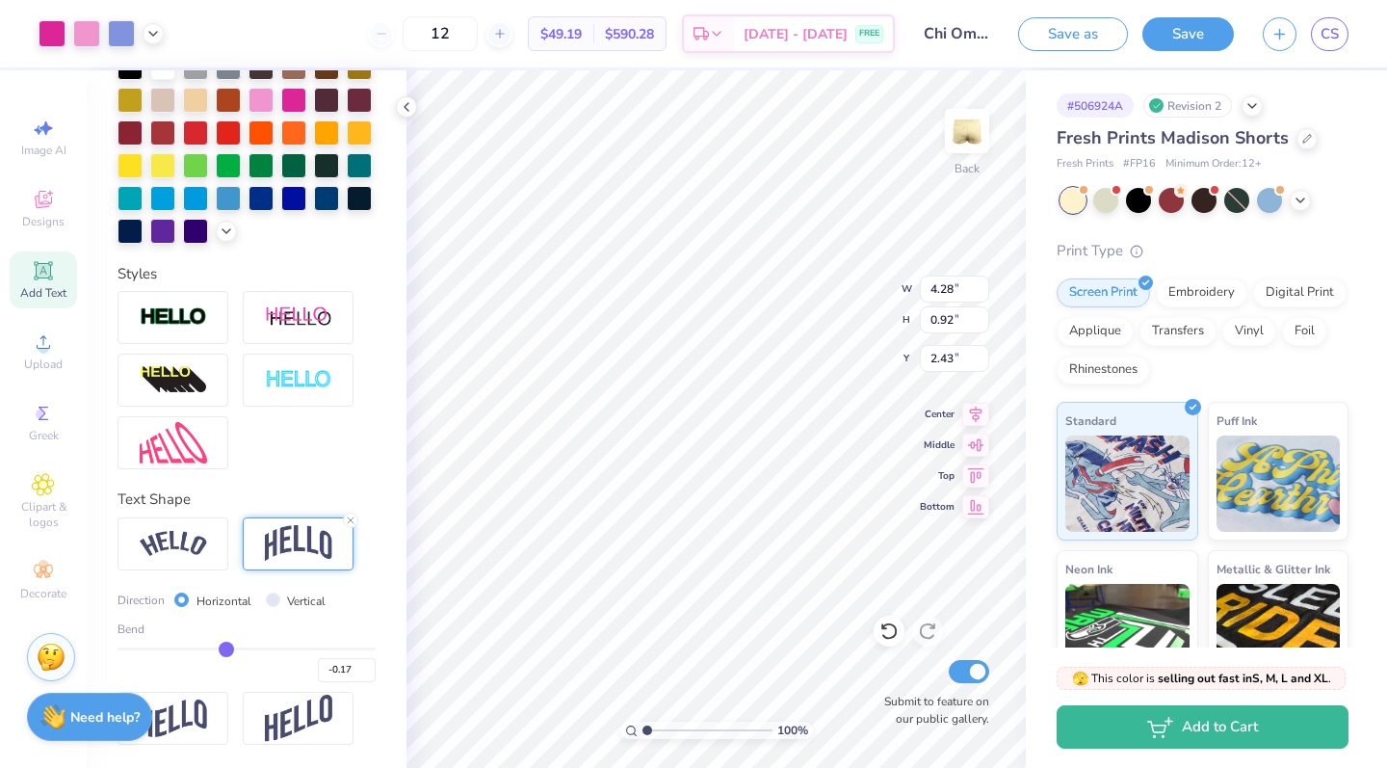
type input "-0.16"
type input "-0.15"
type input "-0.14"
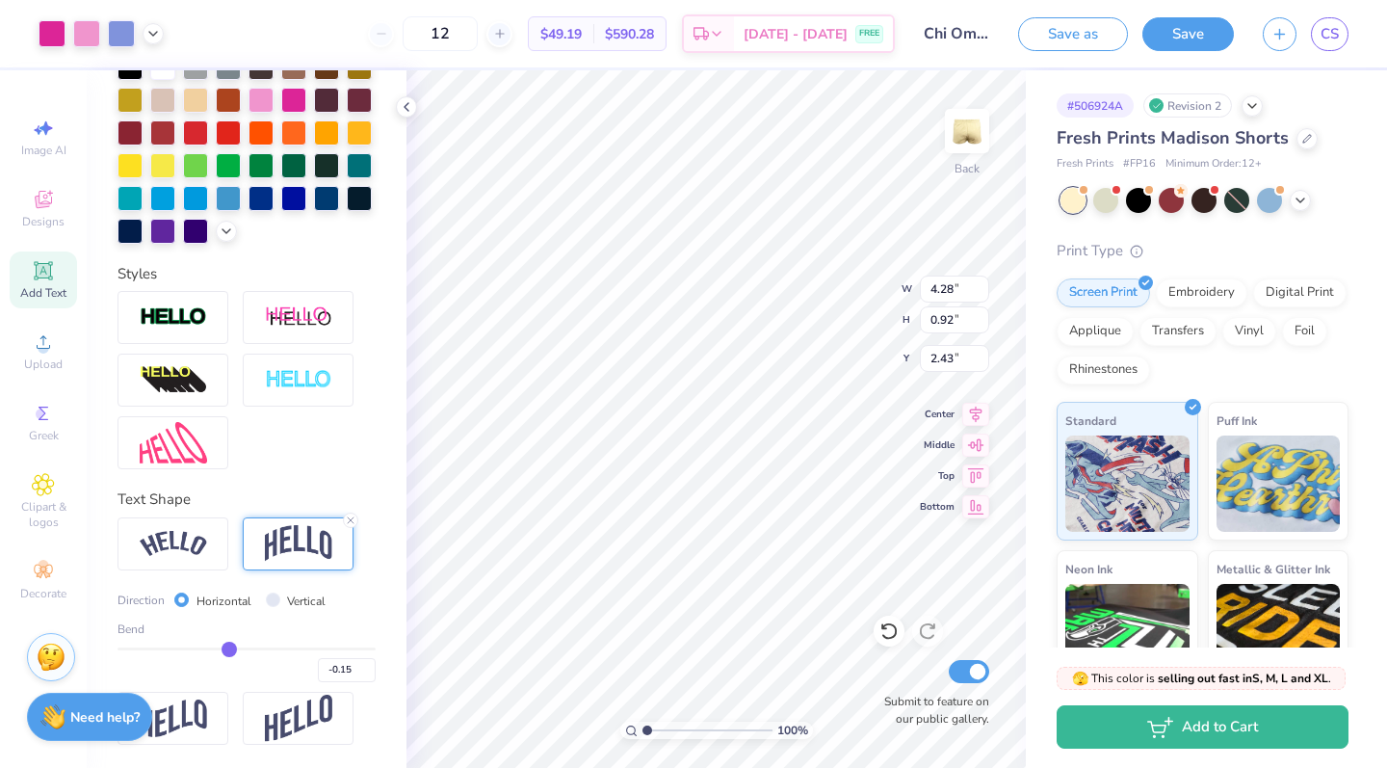
type input "-0.14"
type input "-0.13"
type input "-0.12"
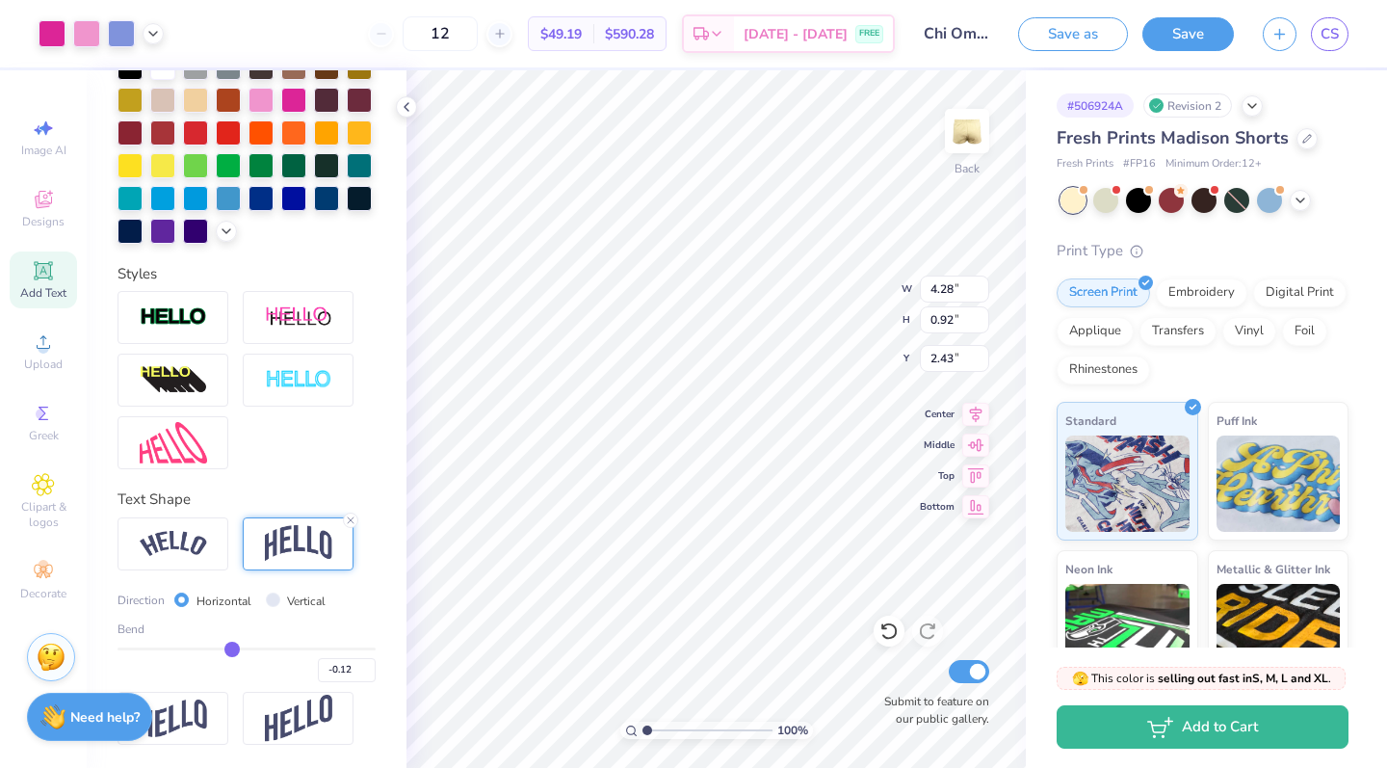
type input "-0.11"
type input "-0.1"
type input "-0.10"
drag, startPoint x: 307, startPoint y: 644, endPoint x: 235, endPoint y: 663, distance: 74.5
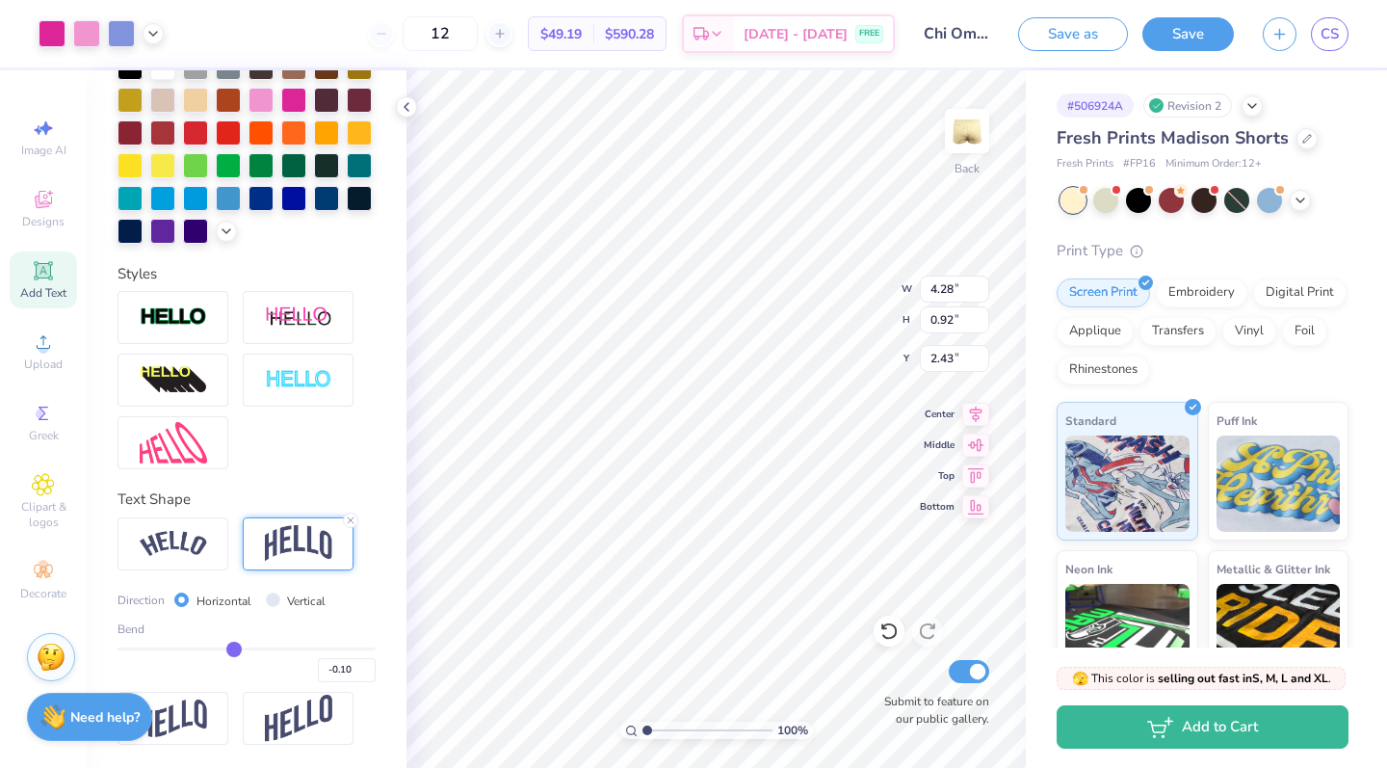
type input "-0.1"
click at [235, 663] on div "-0.10" at bounding box center [246, 664] width 258 height 35
click at [158, 548] on img at bounding box center [173, 544] width 67 height 26
click at [410, 107] on icon at bounding box center [406, 106] width 15 height 15
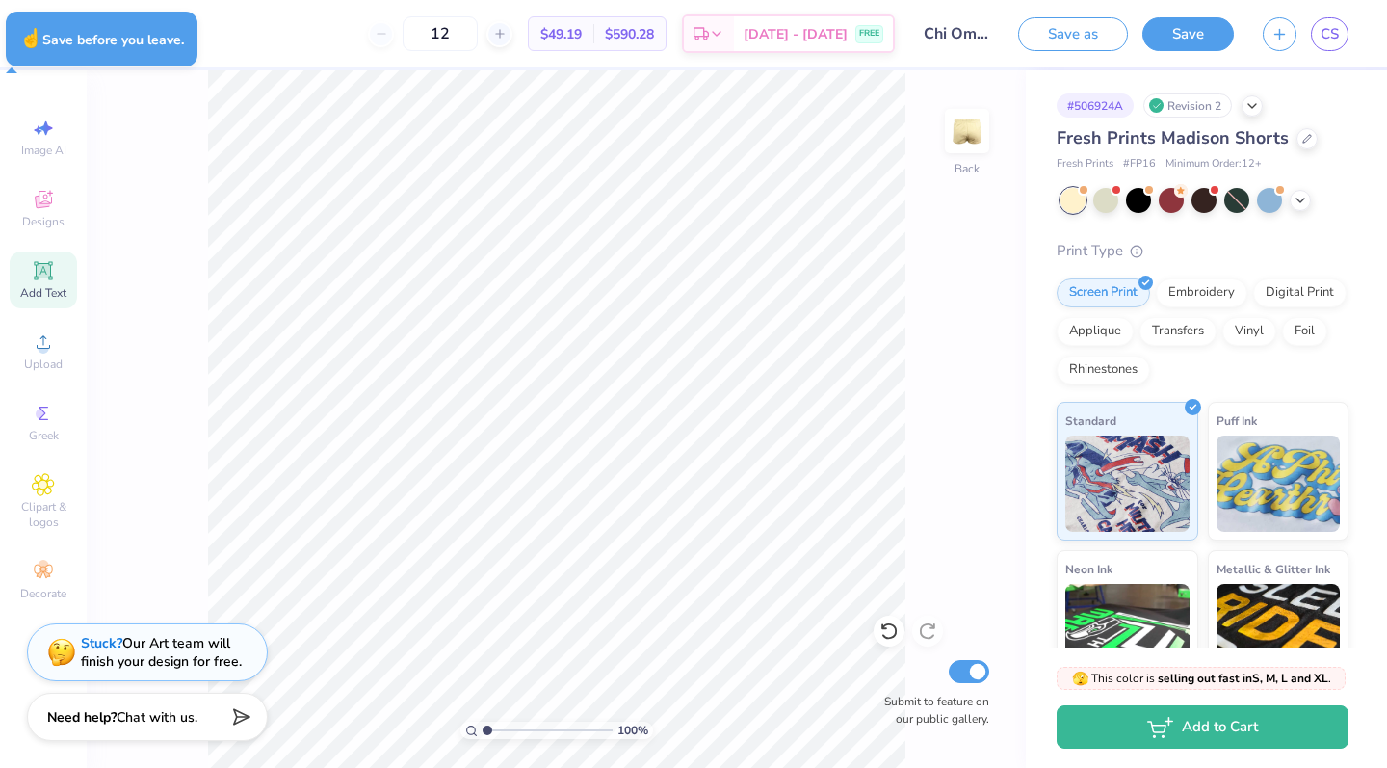
type textarea "x"
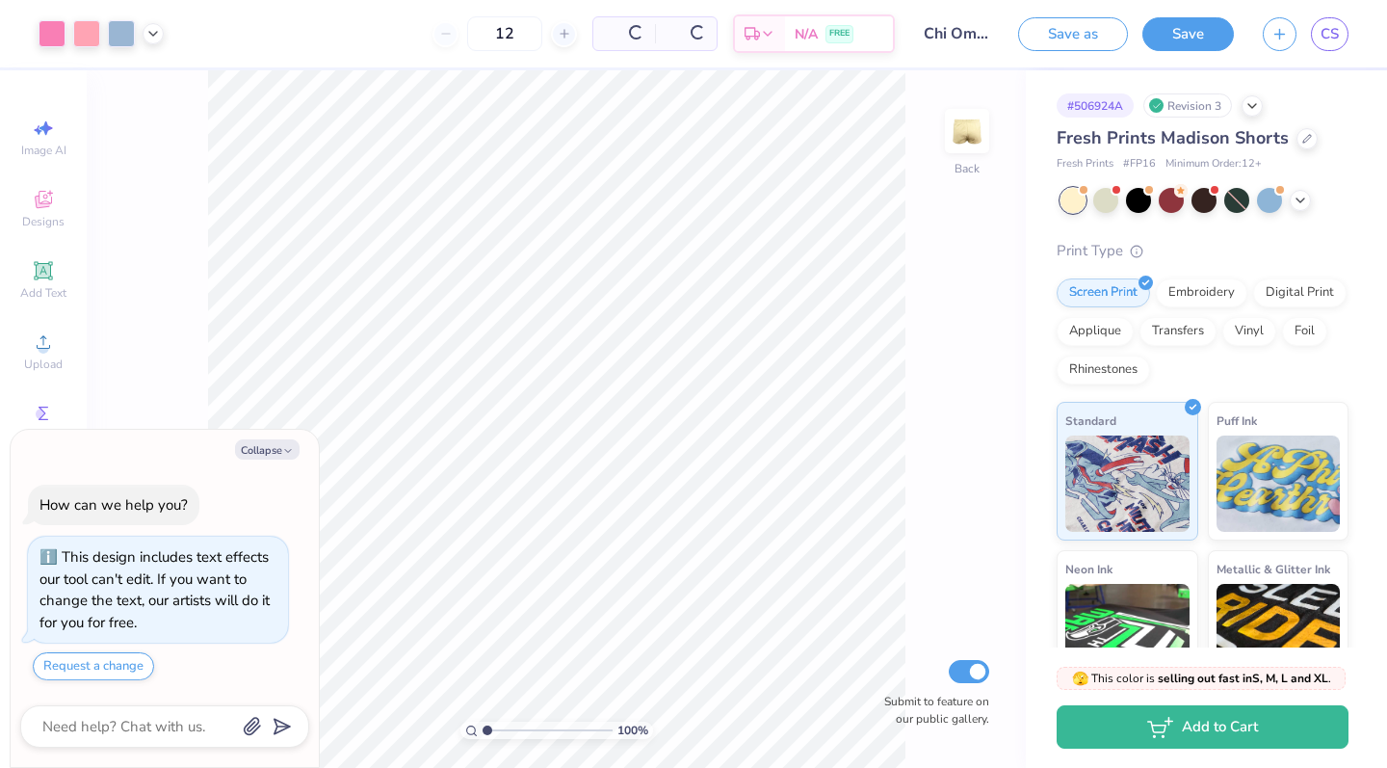
scroll to position [37, 0]
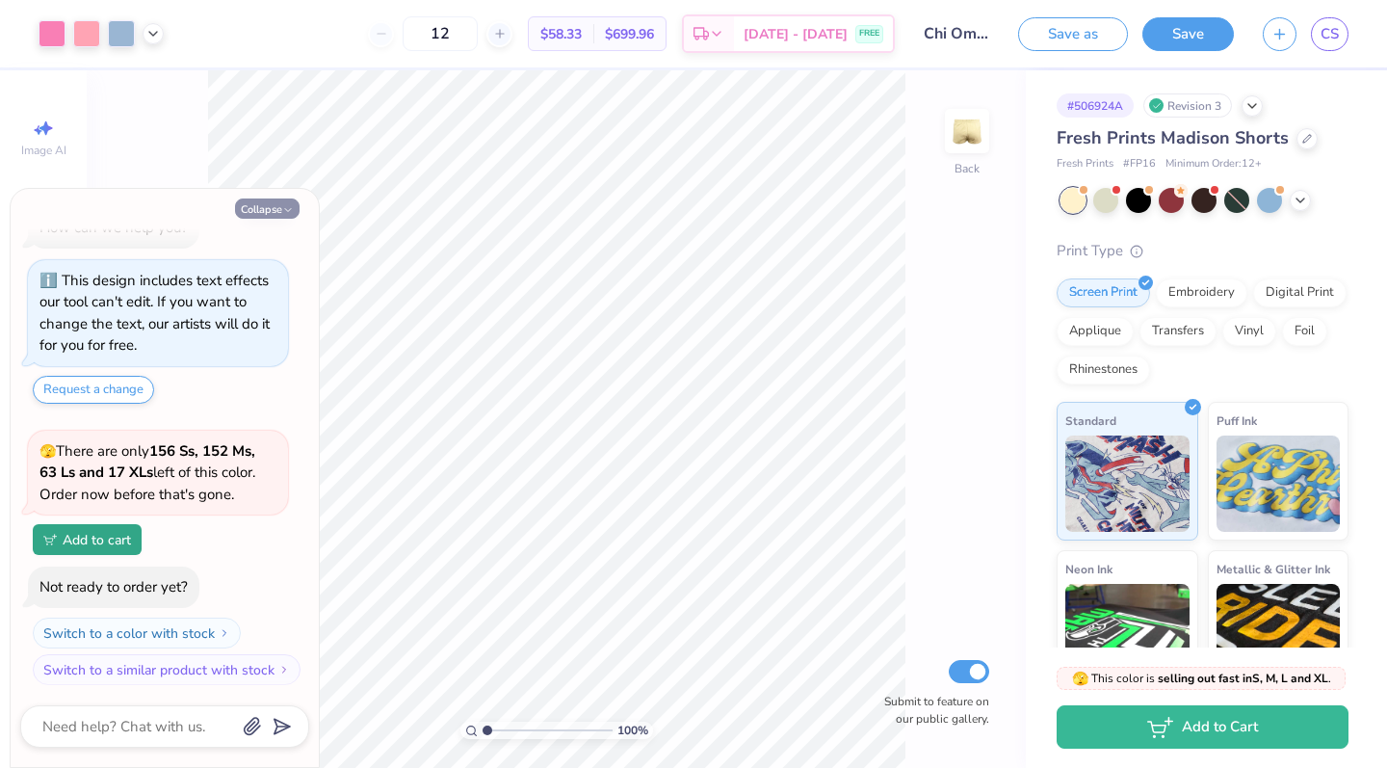
click at [285, 206] on icon "button" at bounding box center [288, 210] width 12 height 12
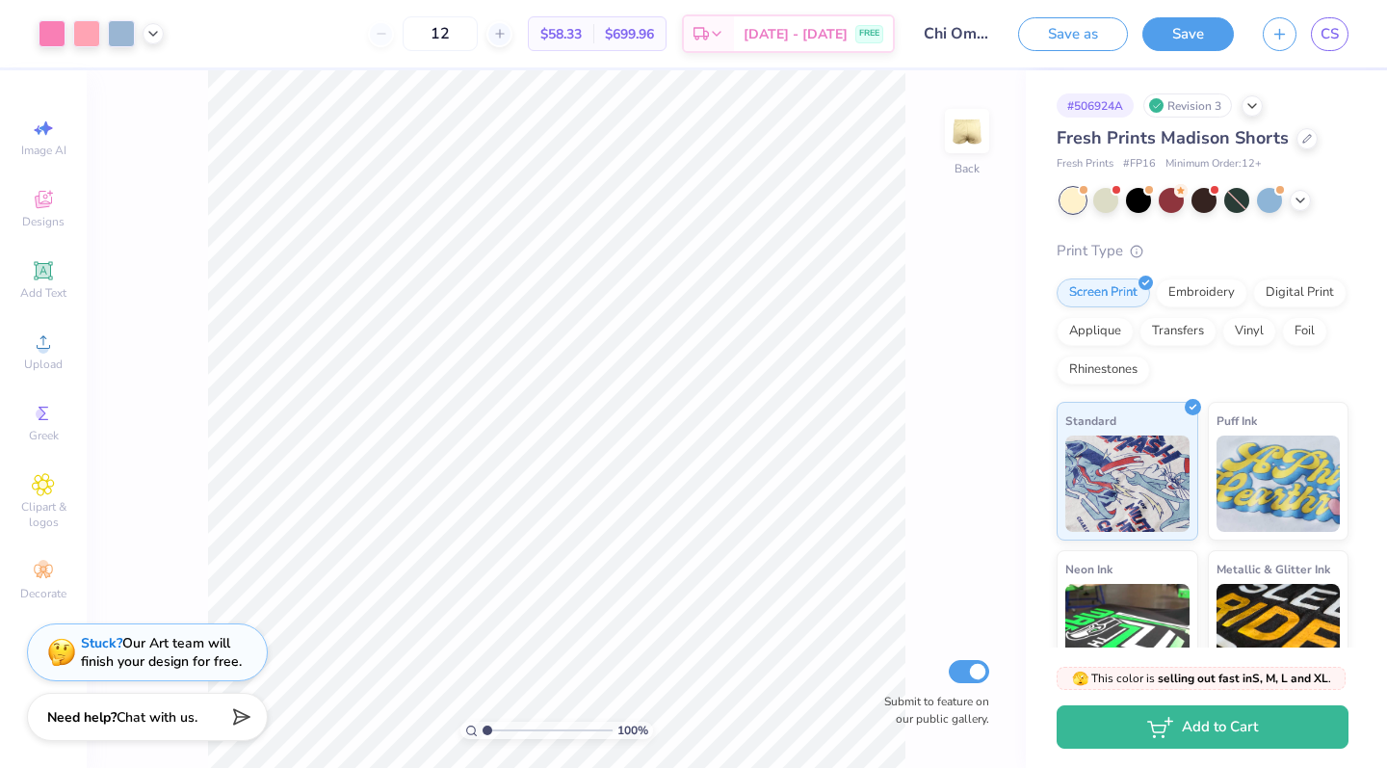
type textarea "x"
type input "2.85"
type input "4.21"
type input "0.91"
type input "2.91"
